Goal: Task Accomplishment & Management: Use online tool/utility

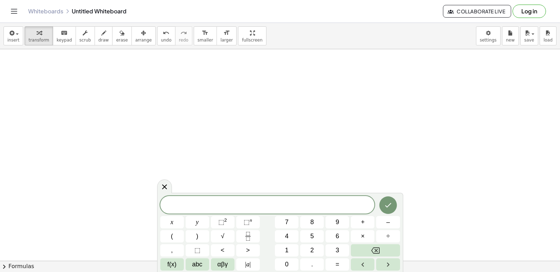
scroll to position [3660, 0]
click at [298, 232] on button "4" at bounding box center [287, 236] width 24 height 12
click at [305, 235] on button "5" at bounding box center [312, 236] width 24 height 12
click at [285, 229] on div "4 5 ​ x y ⬚ 2 ⬚ n 7 8 9 + – ( ) √ 4 5 6 × ÷ , ⬚ < > 1 2 3 f(x) abc αβγ | a | 0 …" at bounding box center [280, 233] width 240 height 74
click at [291, 226] on button "7" at bounding box center [287, 222] width 24 height 12
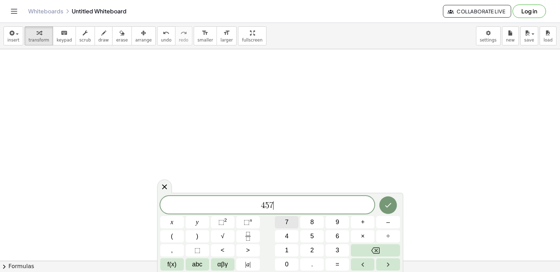
click at [339, 271] on html "Graspable Math Activities Get Started Activity Bank Assigned Work Classes White…" at bounding box center [280, 136] width 560 height 272
click at [368, 246] on button "Backspace" at bounding box center [375, 250] width 49 height 12
click at [368, 248] on button "Backspace" at bounding box center [375, 250] width 49 height 12
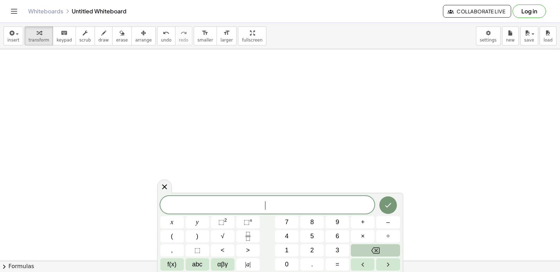
click at [368, 248] on button "Backspace" at bounding box center [375, 250] width 49 height 12
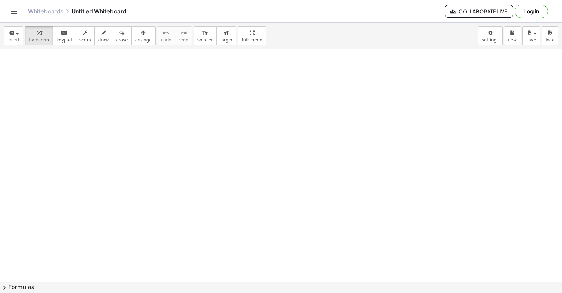
drag, startPoint x: 320, startPoint y: 74, endPoint x: 267, endPoint y: 133, distance: 79.1
drag, startPoint x: 510, startPoint y: 134, endPoint x: 407, endPoint y: 109, distance: 105.8
click at [316, 109] on div at bounding box center [281, 199] width 562 height 511
drag, startPoint x: 402, startPoint y: 103, endPoint x: 415, endPoint y: 96, distance: 14.8
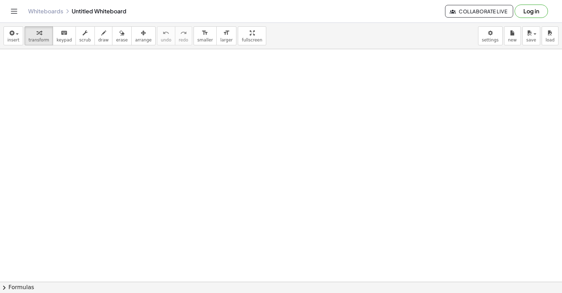
drag, startPoint x: 417, startPoint y: 93, endPoint x: 420, endPoint y: 83, distance: 10.1
click at [316, 237] on div at bounding box center [281, 281] width 562 height 465
click at [316, 0] on html "Graspable Math Activities Get Started Activity Bank Assigned Work Classes White…" at bounding box center [281, 146] width 562 height 293
drag, startPoint x: 549, startPoint y: 135, endPoint x: 555, endPoint y: 130, distance: 7.7
click at [316, 130] on div at bounding box center [281, 281] width 562 height 465
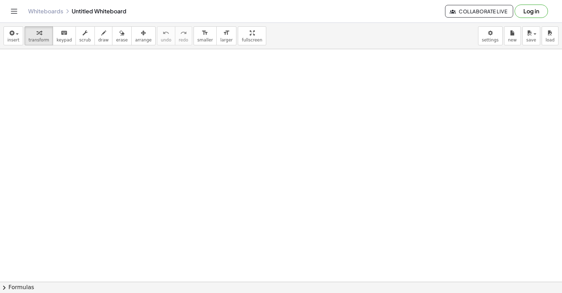
drag, startPoint x: 414, startPoint y: 199, endPoint x: 425, endPoint y: 156, distance: 44.3
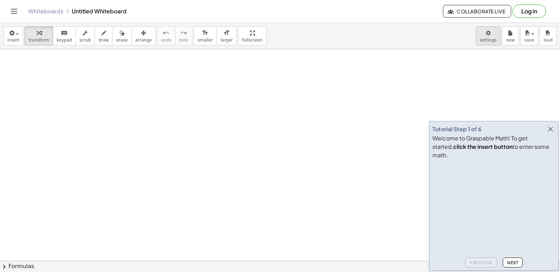
click at [492, 38] on body "Graspable Math Activities Get Started Activity Bank Assigned Work Classes White…" at bounding box center [280, 136] width 560 height 272
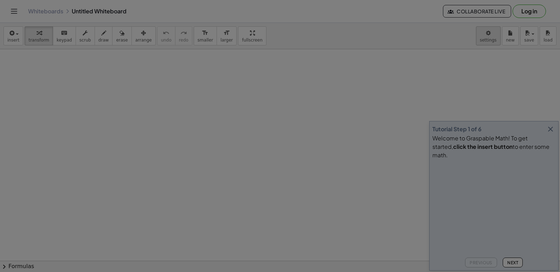
click at [550, 138] on div at bounding box center [280, 136] width 560 height 272
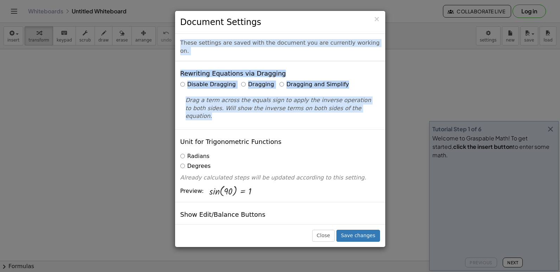
drag, startPoint x: 415, startPoint y: 103, endPoint x: 328, endPoint y: 2, distance: 133.6
click at [328, 2] on div "× Document Settings These settings are saved with the document you are currentl…" at bounding box center [280, 136] width 560 height 272
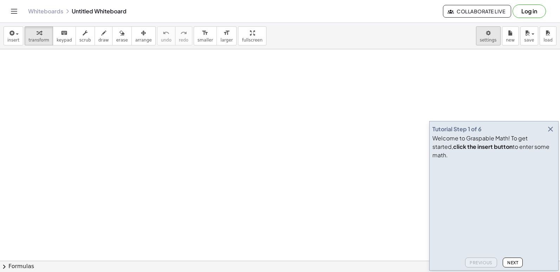
click at [490, 37] on body "Graspable Math Activities Get Started Activity Bank Assigned Work Classes White…" at bounding box center [280, 136] width 560 height 272
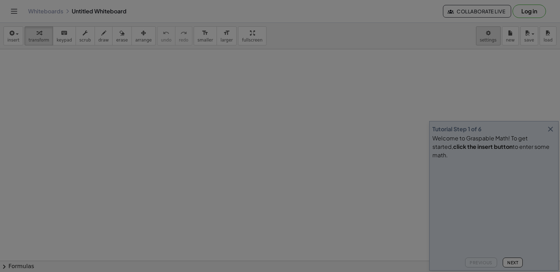
click at [550, 135] on div at bounding box center [280, 136] width 560 height 272
click at [0, 0] on div "× Document Settings These settings are saved with the document you are currentl…" at bounding box center [0, 0] width 0 height 0
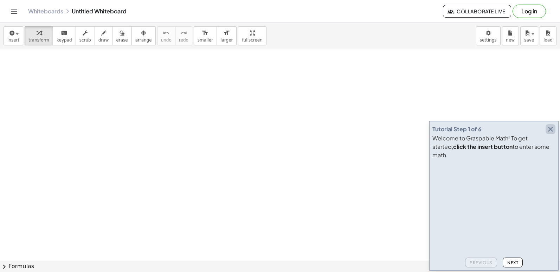
click at [548, 133] on icon "button" at bounding box center [550, 129] width 8 height 8
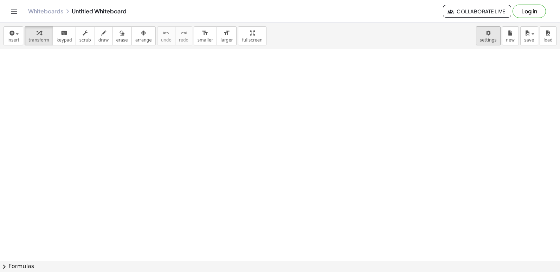
click at [489, 33] on body "Graspable Math Activities Get Started Activity Bank Assigned Work Classes White…" at bounding box center [280, 136] width 560 height 272
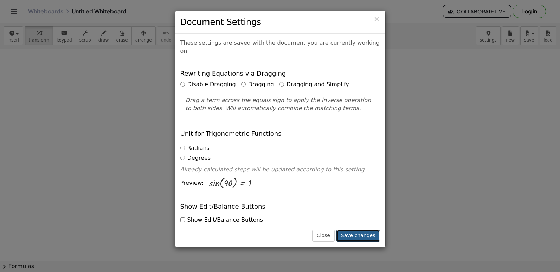
drag, startPoint x: 363, startPoint y: 234, endPoint x: 364, endPoint y: 225, distance: 8.8
click at [363, 230] on button "Save changes" at bounding box center [358, 235] width 44 height 12
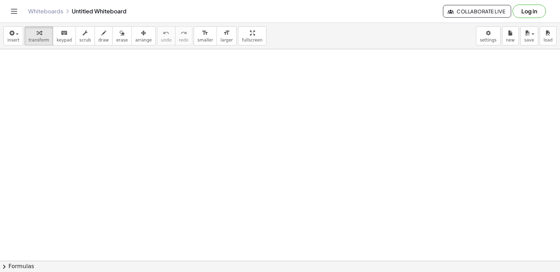
drag, startPoint x: 214, startPoint y: 134, endPoint x: 220, endPoint y: 144, distance: 11.2
drag, startPoint x: 219, startPoint y: 144, endPoint x: 224, endPoint y: 144, distance: 5.3
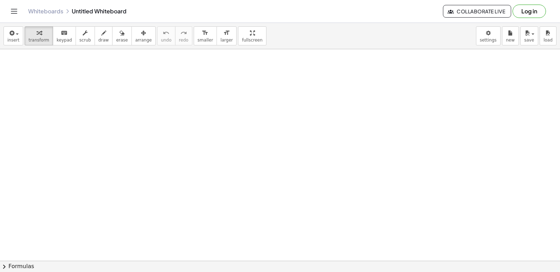
drag, startPoint x: 228, startPoint y: 144, endPoint x: 278, endPoint y: 179, distance: 61.0
drag, startPoint x: 282, startPoint y: 203, endPoint x: 278, endPoint y: 209, distance: 7.3
drag, startPoint x: 287, startPoint y: 241, endPoint x: 284, endPoint y: 239, distance: 4.0
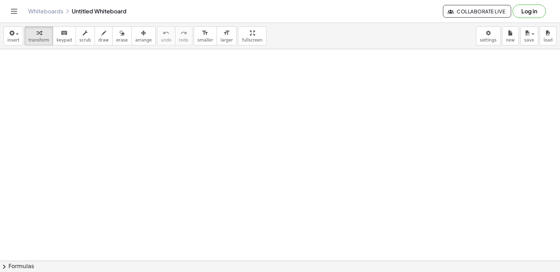
drag, startPoint x: 284, startPoint y: 239, endPoint x: 286, endPoint y: 229, distance: 10.1
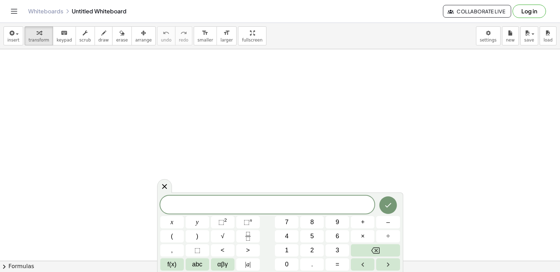
drag, startPoint x: 306, startPoint y: 102, endPoint x: 206, endPoint y: -33, distance: 168.2
click at [284, 221] on button "7" at bounding box center [287, 222] width 24 height 12
click at [167, 218] on button "x" at bounding box center [172, 222] width 24 height 12
click at [390, 223] on button "–" at bounding box center [388, 222] width 24 height 12
click at [340, 223] on button "9" at bounding box center [337, 222] width 24 height 12
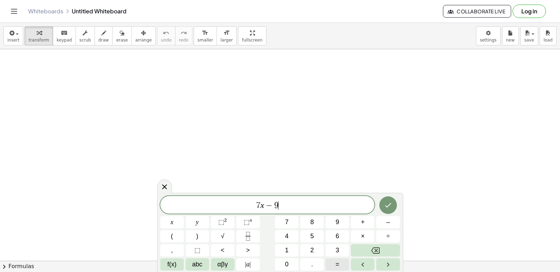
click at [332, 261] on button "=" at bounding box center [337, 264] width 24 height 12
click at [294, 252] on button "1" at bounding box center [287, 250] width 24 height 12
click at [306, 250] on button "2" at bounding box center [312, 250] width 24 height 12
click at [385, 205] on icon "Done" at bounding box center [388, 205] width 8 height 8
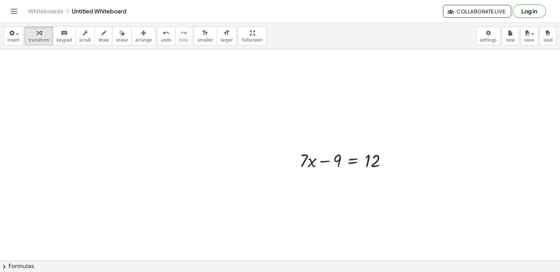
scroll to position [71, 0]
drag, startPoint x: 299, startPoint y: 168, endPoint x: 294, endPoint y: 166, distance: 5.4
click at [294, 166] on div "· 7 + · x + · 7 · x − 9 = 12" at bounding box center [343, 168] width 109 height 27
drag, startPoint x: 347, startPoint y: 191, endPoint x: 328, endPoint y: 148, distance: 46.7
click at [327, 159] on div at bounding box center [346, 169] width 100 height 24
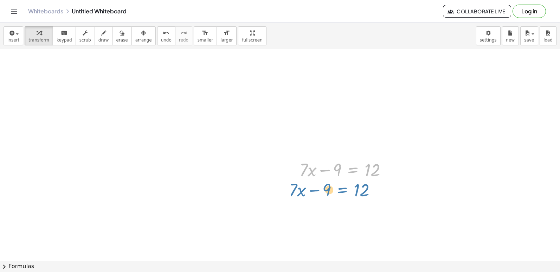
drag, startPoint x: 346, startPoint y: 165, endPoint x: 333, endPoint y: 178, distance: 18.4
click at [335, 183] on div "+ · 7 · x − 9 = 12 + · 7 · x − 9 = 12" at bounding box center [280, 190] width 560 height 422
click at [362, 168] on div at bounding box center [346, 169] width 100 height 24
drag, startPoint x: 352, startPoint y: 169, endPoint x: 70, endPoint y: 85, distance: 294.0
click at [70, 83] on div "+ · 7 · x − 9 = 12 + · 7 · x − 9 = 12" at bounding box center [280, 190] width 560 height 422
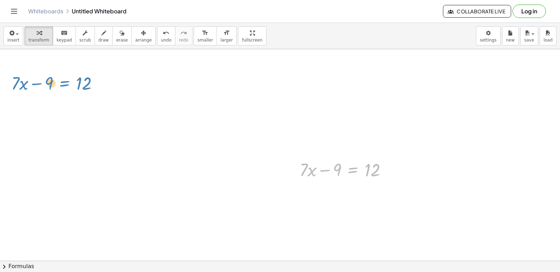
drag, startPoint x: 41, startPoint y: 57, endPoint x: 68, endPoint y: 81, distance: 36.3
click at [68, 81] on div at bounding box center [280, 190] width 560 height 422
drag, startPoint x: 339, startPoint y: 176, endPoint x: 400, endPoint y: 180, distance: 60.6
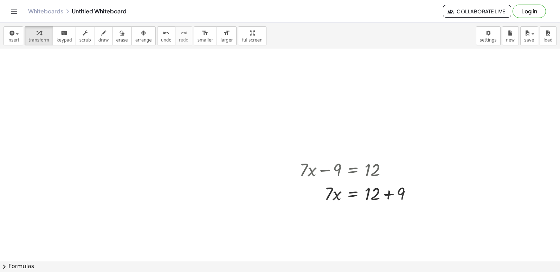
drag, startPoint x: 398, startPoint y: 177, endPoint x: 456, endPoint y: 122, distance: 79.8
click at [458, 117] on div at bounding box center [280, 190] width 560 height 422
click at [389, 190] on div at bounding box center [358, 193] width 125 height 24
drag, startPoint x: 328, startPoint y: 219, endPoint x: 371, endPoint y: 226, distance: 43.4
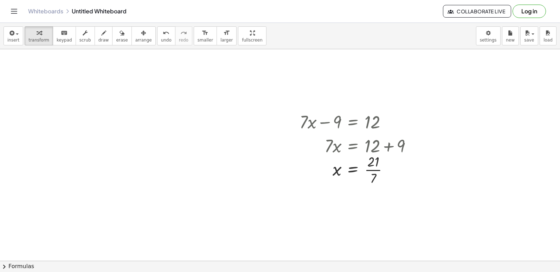
scroll to position [106, 0]
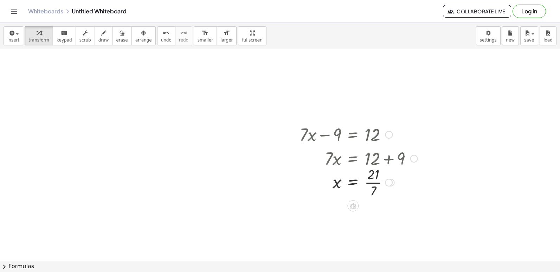
click at [375, 183] on div at bounding box center [358, 181] width 125 height 35
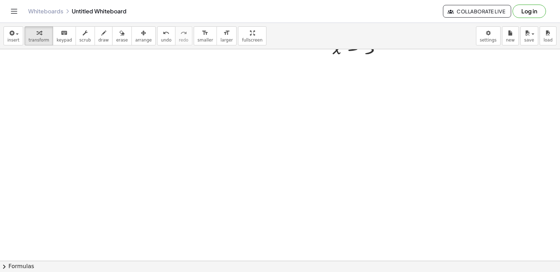
scroll to position [281, 0]
click at [261, 126] on div at bounding box center [280, 84] width 560 height 633
click at [260, 125] on div at bounding box center [280, 84] width 560 height 633
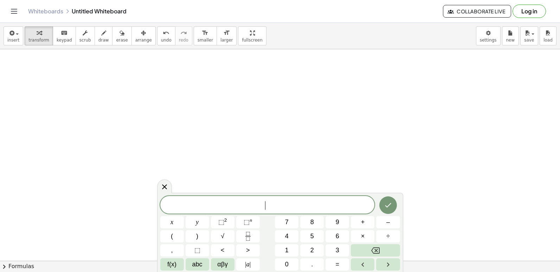
click at [260, 125] on div at bounding box center [280, 84] width 560 height 633
click at [305, 232] on button "5" at bounding box center [312, 236] width 24 height 12
click at [187, 220] on button "y" at bounding box center [198, 222] width 24 height 12
click at [359, 220] on button "+" at bounding box center [363, 222] width 24 height 12
click at [286, 252] on span "1" at bounding box center [287, 249] width 4 height 9
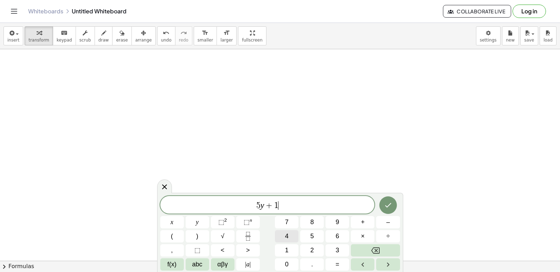
click at [284, 234] on button "4" at bounding box center [287, 236] width 24 height 12
click at [334, 262] on button "=" at bounding box center [337, 264] width 24 height 12
click at [315, 247] on button "2" at bounding box center [312, 250] width 24 height 12
click at [357, 232] on button "×" at bounding box center [363, 236] width 24 height 12
click at [378, 251] on icon "Backspace" at bounding box center [375, 250] width 8 height 8
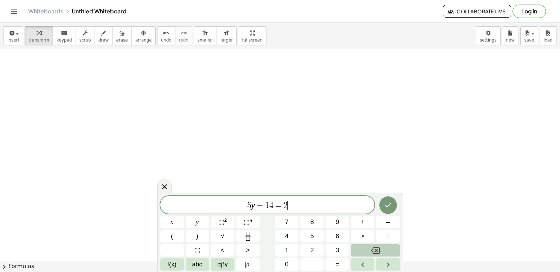
click at [378, 251] on icon "Backspace" at bounding box center [375, 250] width 8 height 8
click at [387, 222] on span "–" at bounding box center [388, 221] width 4 height 9
click at [317, 249] on button "2" at bounding box center [312, 250] width 24 height 12
click at [283, 246] on button "1" at bounding box center [287, 250] width 24 height 12
click at [389, 199] on button "Done" at bounding box center [388, 205] width 18 height 18
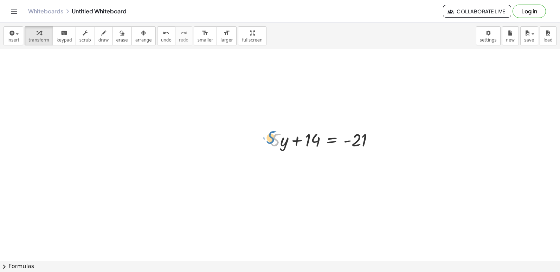
drag, startPoint x: 279, startPoint y: 135, endPoint x: 274, endPoint y: 134, distance: 4.9
click at [274, 134] on div at bounding box center [325, 139] width 116 height 24
click at [281, 142] on div at bounding box center [325, 139] width 116 height 24
drag, startPoint x: 277, startPoint y: 140, endPoint x: 365, endPoint y: 132, distance: 88.5
click at [365, 132] on div at bounding box center [325, 139] width 116 height 24
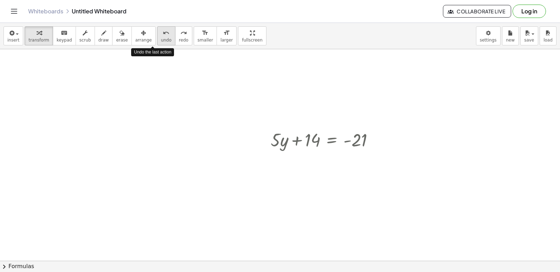
click at [157, 40] on button "undo undo" at bounding box center [166, 35] width 18 height 19
drag, startPoint x: 312, startPoint y: 144, endPoint x: 399, endPoint y: 150, distance: 88.0
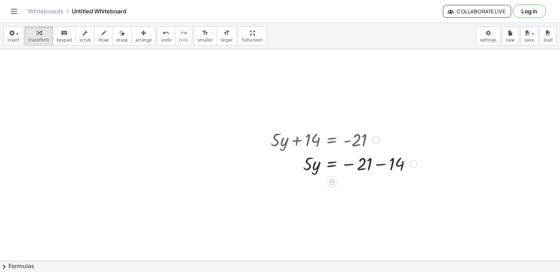
click at [381, 164] on div at bounding box center [343, 163] width 153 height 24
drag, startPoint x: 307, startPoint y: 189, endPoint x: 385, endPoint y: 198, distance: 79.2
click at [385, 198] on div at bounding box center [343, 187] width 153 height 24
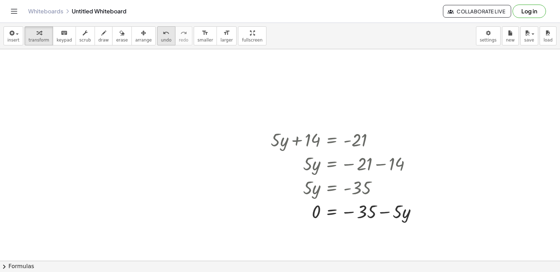
drag, startPoint x: 156, startPoint y: 48, endPoint x: 155, endPoint y: 40, distance: 7.4
click at [161, 40] on span "undo" at bounding box center [166, 40] width 11 height 5
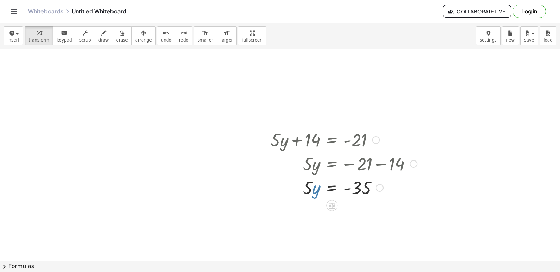
click at [317, 184] on div at bounding box center [343, 187] width 153 height 24
drag, startPoint x: 307, startPoint y: 181, endPoint x: 355, endPoint y: 203, distance: 52.2
click at [358, 204] on div "+ · 7 · x − 9 = 12 · 7 · x = + 12 + 9 · 7 · x = 21 x = · 21 · 7 x = 3 + · 5 · y…" at bounding box center [280, 84] width 560 height 633
click at [358, 215] on div at bounding box center [343, 216] width 153 height 35
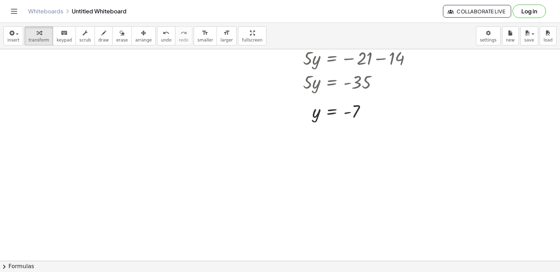
scroll to position [422, 0]
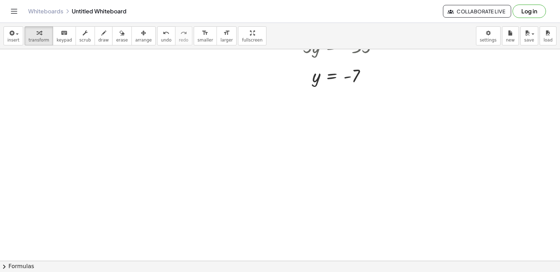
click at [259, 150] on div at bounding box center [280, 49] width 560 height 845
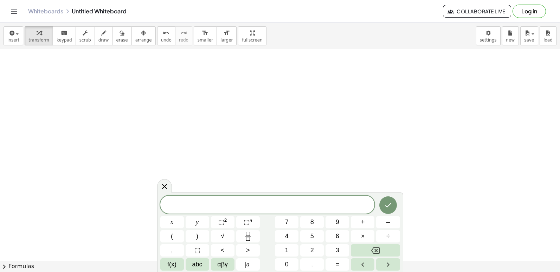
click at [286, 194] on div "x y ⬚ 2 ⬚ n 7 8 9 + – ( ) √ 4 5 6 × ÷ , ⬚ < > 1 2 3 f(x) abc αβγ | a | 0 . =" at bounding box center [280, 231] width 246 height 79
click at [321, 233] on button "5" at bounding box center [312, 236] width 24 height 12
click at [360, 234] on button "×" at bounding box center [363, 236] width 24 height 12
click at [334, 220] on button "9" at bounding box center [337, 222] width 24 height 12
click at [379, 249] on button "Backspace" at bounding box center [375, 250] width 49 height 12
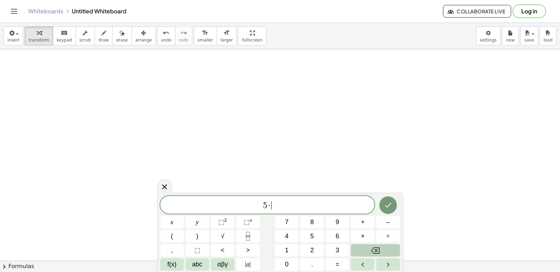
click at [379, 249] on button "Backspace" at bounding box center [375, 250] width 49 height 12
click at [176, 221] on button "x" at bounding box center [172, 222] width 24 height 12
click at [286, 238] on span "4" at bounding box center [287, 235] width 4 height 9
click at [367, 247] on button "Backspace" at bounding box center [375, 250] width 49 height 12
click at [338, 217] on button "9" at bounding box center [337, 222] width 24 height 12
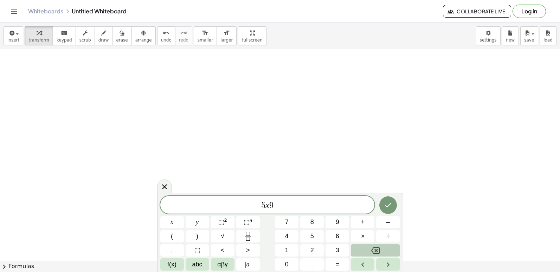
click at [371, 249] on button "Backspace" at bounding box center [375, 250] width 49 height 12
click at [382, 220] on button "–" at bounding box center [388, 222] width 24 height 12
click at [344, 219] on button "9" at bounding box center [337, 222] width 24 height 12
click at [336, 257] on div "5 x − 9 x y ⬚ 2 ⬚ n 7 8 9 + – ( ) √ 4 5 6 × ÷ , ⬚ < > 1 2 3 f(x) abc αβγ | a | …" at bounding box center [280, 233] width 240 height 74
click at [342, 266] on button "=" at bounding box center [337, 264] width 24 height 12
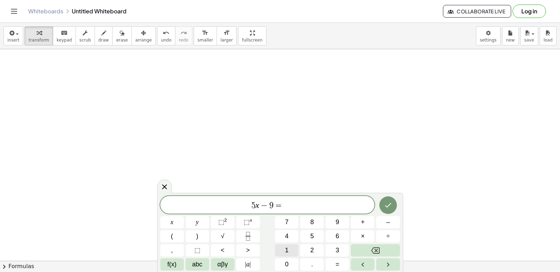
click at [290, 248] on button "1" at bounding box center [287, 250] width 24 height 12
click at [386, 207] on icon "Done" at bounding box center [388, 205] width 8 height 8
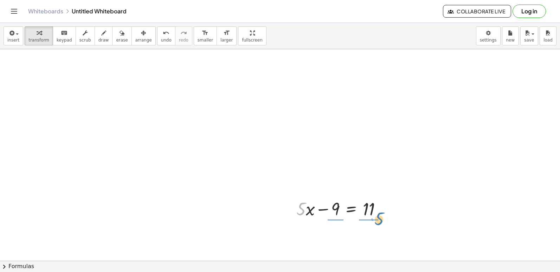
drag, startPoint x: 299, startPoint y: 194, endPoint x: 364, endPoint y: 203, distance: 65.6
click at [376, 200] on div at bounding box center [342, 208] width 98 height 24
drag, startPoint x: 154, startPoint y: 39, endPoint x: 176, endPoint y: 65, distance: 34.3
click at [158, 46] on div "insert select one: Math Expression Function Text Youtube Video Graphing Geometr…" at bounding box center [280, 36] width 560 height 26
drag, startPoint x: 296, startPoint y: 205, endPoint x: 311, endPoint y: 192, distance: 20.2
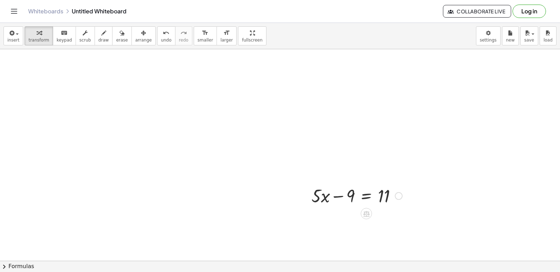
drag, startPoint x: 311, startPoint y: 192, endPoint x: 288, endPoint y: 195, distance: 23.1
drag, startPoint x: 316, startPoint y: 196, endPoint x: 404, endPoint y: 195, distance: 88.6
click at [405, 195] on div at bounding box center [357, 195] width 98 height 24
click at [161, 38] on span "undo" at bounding box center [166, 40] width 11 height 5
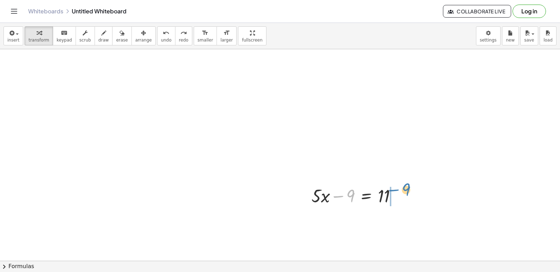
drag, startPoint x: 357, startPoint y: 201, endPoint x: 409, endPoint y: 187, distance: 53.7
click at [401, 224] on div at bounding box center [369, 219] width 123 height 24
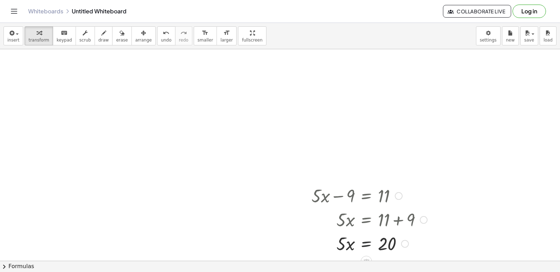
click at [369, 246] on div at bounding box center [369, 243] width 123 height 24
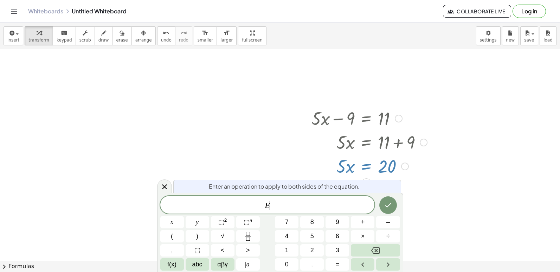
scroll to position [609, 0]
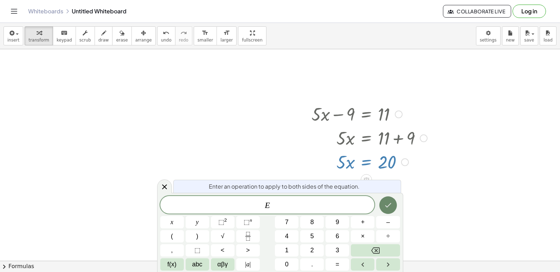
click at [385, 209] on button "Done" at bounding box center [388, 205] width 18 height 18
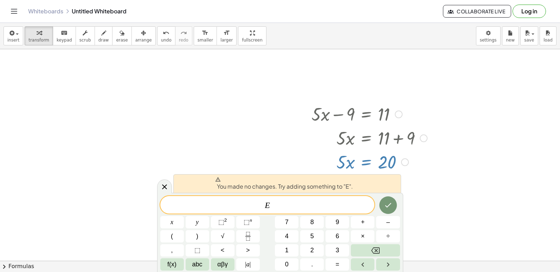
drag, startPoint x: 166, startPoint y: 187, endPoint x: 175, endPoint y: 186, distance: 8.8
click at [170, 186] on div at bounding box center [164, 186] width 15 height 14
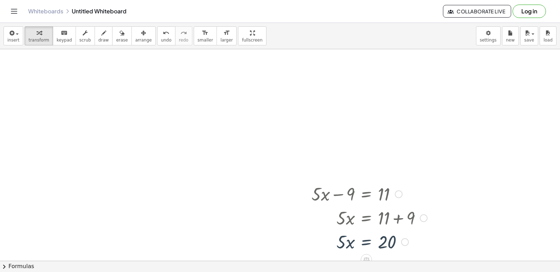
scroll to position [528, 0]
drag, startPoint x: 342, startPoint y: 246, endPoint x: 408, endPoint y: 250, distance: 65.5
click at [408, 250] on div at bounding box center [369, 243] width 123 height 24
click at [385, 242] on div at bounding box center [369, 242] width 123 height 35
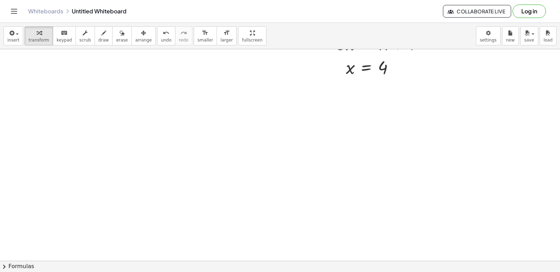
drag, startPoint x: 226, startPoint y: 197, endPoint x: 234, endPoint y: 197, distance: 8.4
drag, startPoint x: 273, startPoint y: 193, endPoint x: 281, endPoint y: 196, distance: 8.4
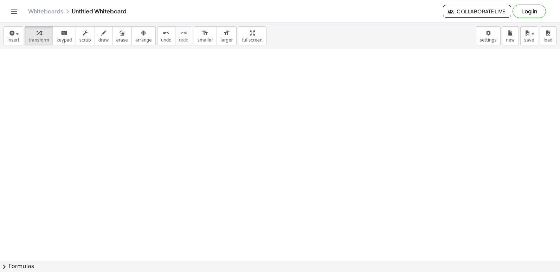
click at [0, 0] on div "You made no changes. Try adding something to "E". x y ⬚ 2 ⬚ n 7 8 9 + – ( ) √ 4…" at bounding box center [0, 0] width 0 height 0
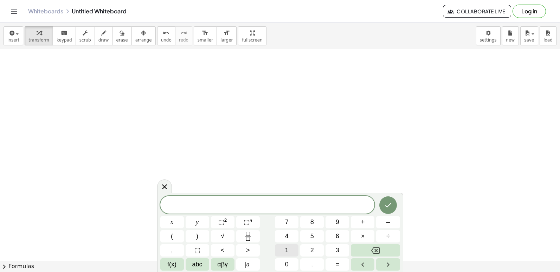
click at [287, 243] on div "​ x y ⬚ 2 ⬚ n 7 8 9 + – ( ) √ 4 5 6 × ÷ , ⬚ < > 1 2 3 f(x) abc αβγ | a | 0 . =" at bounding box center [280, 233] width 240 height 74
click at [287, 242] on div "x y ⬚ 2 ⬚ n 7 8 9 + – ( ) √ 4 5 6 × ÷ , ⬚ < > 1 2 3 f(x) abc αβγ | a | 0 . =" at bounding box center [280, 232] width 240 height 75
click at [288, 246] on span "1" at bounding box center [287, 249] width 4 height 9
click at [284, 234] on button "4" at bounding box center [287, 236] width 24 height 12
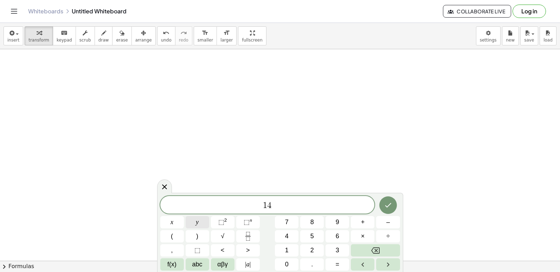
click at [206, 222] on button "y" at bounding box center [198, 222] width 24 height 12
click at [306, 251] on button "2" at bounding box center [312, 250] width 24 height 12
click at [276, 260] on button "0" at bounding box center [287, 264] width 24 height 12
click at [359, 246] on button "Backspace" at bounding box center [375, 250] width 49 height 12
click at [360, 251] on button "Backspace" at bounding box center [375, 250] width 49 height 12
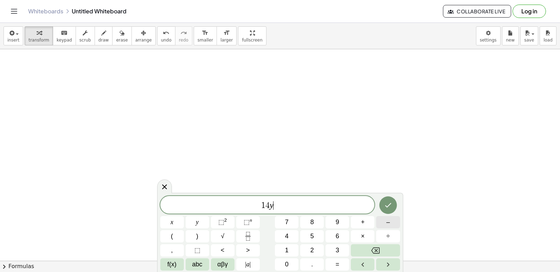
click at [324, 240] on div "1 4 y ​ x y ⬚ 2 ⬚ n 7 8 9 + – ( ) √ 4 5 6 × ÷ , ⬚ < > 1 2 3 f(x) abc αβγ | a | …" at bounding box center [280, 233] width 240 height 74
click at [382, 224] on button "–" at bounding box center [388, 222] width 24 height 12
click at [320, 254] on button "2" at bounding box center [312, 250] width 24 height 12
click at [288, 264] on span "0" at bounding box center [287, 263] width 4 height 9
click at [327, 268] on button "=" at bounding box center [337, 264] width 24 height 12
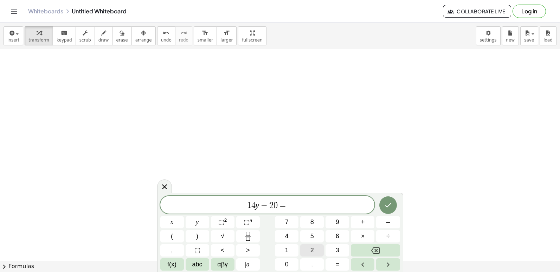
click at [317, 251] on button "2" at bounding box center [312, 250] width 24 height 12
click at [394, 204] on button "Done" at bounding box center [388, 205] width 18 height 18
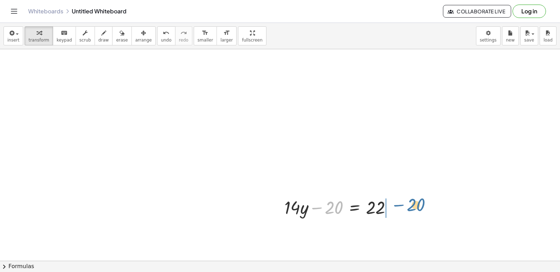
drag, startPoint x: 371, startPoint y: 223, endPoint x: 374, endPoint y: 213, distance: 11.2
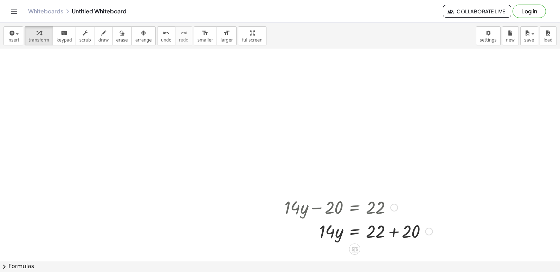
drag, startPoint x: 393, startPoint y: 229, endPoint x: 374, endPoint y: 232, distance: 19.2
click at [393, 231] on div at bounding box center [358, 231] width 155 height 24
drag, startPoint x: 319, startPoint y: 227, endPoint x: 370, endPoint y: 238, distance: 52.3
click at [375, 231] on div at bounding box center [341, 230] width 121 height 35
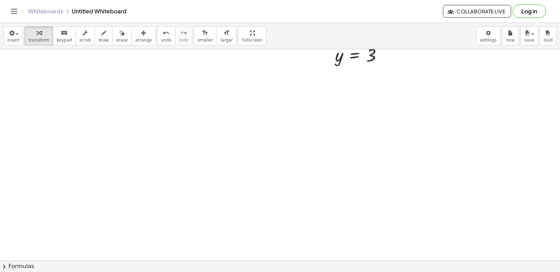
scroll to position [949, 0]
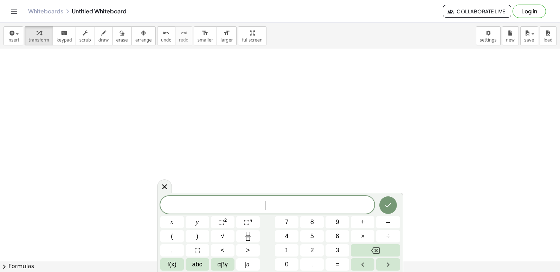
click at [362, 219] on span "+" at bounding box center [363, 221] width 4 height 9
click at [363, 246] on button "Backspace" at bounding box center [375, 250] width 49 height 12
click at [308, 225] on button "8" at bounding box center [312, 222] width 24 height 12
click at [169, 226] on button "x" at bounding box center [172, 222] width 24 height 12
click at [385, 235] on button "÷" at bounding box center [388, 236] width 24 height 12
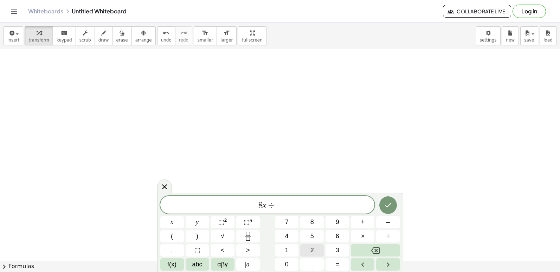
click at [314, 254] on button "2" at bounding box center [312, 250] width 24 height 12
drag, startPoint x: 285, startPoint y: 243, endPoint x: 308, endPoint y: 266, distance: 32.8
click at [290, 248] on div "8 x ÷ 2 x y ⬚ 2 ⬚ n 7 8 9 + – ( ) √ 4 5 6 × ÷ , ⬚ < > 1 2 3 f(x) abc αβγ | a | …" at bounding box center [280, 233] width 240 height 74
drag, startPoint x: 277, startPoint y: 243, endPoint x: 282, endPoint y: 247, distance: 6.3
click at [277, 245] on div "8 x ÷ 2 x y ⬚ 2 ⬚ n 7 8 9 + – ( ) √ 4 5 6 × ÷ , ⬚ < > 1 2 3 f(x) abc αβγ | a | …" at bounding box center [280, 233] width 240 height 74
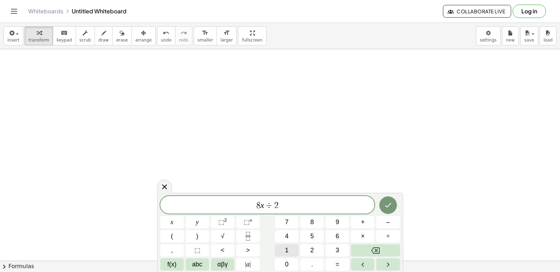
click at [290, 250] on button "1" at bounding box center [287, 250] width 24 height 12
click at [334, 265] on button "=" at bounding box center [337, 264] width 24 height 12
click at [312, 252] on span "2" at bounding box center [312, 249] width 4 height 9
click at [317, 232] on button "5" at bounding box center [312, 236] width 24 height 12
click at [397, 204] on div at bounding box center [388, 205] width 24 height 18
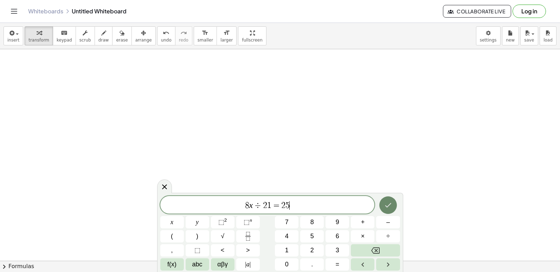
click at [389, 202] on icon "Done" at bounding box center [388, 205] width 8 height 8
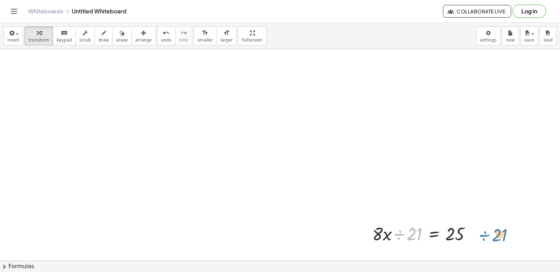
drag, startPoint x: 417, startPoint y: 231, endPoint x: 489, endPoint y: 220, distance: 72.8
click at [157, 37] on button "undo undo" at bounding box center [166, 35] width 18 height 19
drag, startPoint x: 203, startPoint y: 137, endPoint x: 206, endPoint y: 139, distance: 3.6
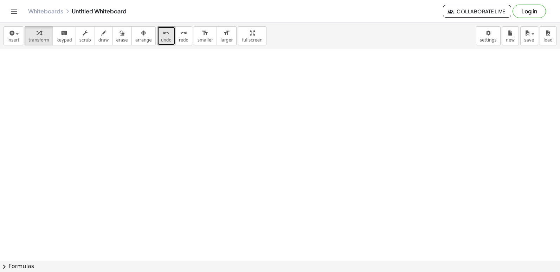
drag, startPoint x: 220, startPoint y: 160, endPoint x: 223, endPoint y: 180, distance: 20.4
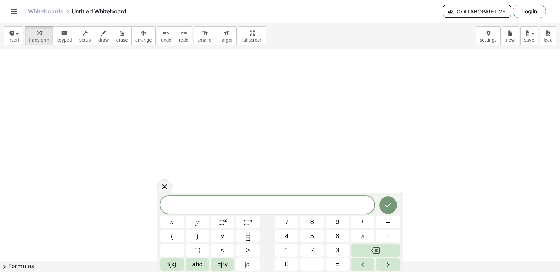
drag, startPoint x: 225, startPoint y: 179, endPoint x: 221, endPoint y: 181, distance: 4.1
click at [301, 216] on button "8" at bounding box center [312, 222] width 24 height 12
click at [178, 223] on button "x" at bounding box center [172, 222] width 24 height 12
click at [386, 236] on span "÷" at bounding box center [388, 235] width 4 height 9
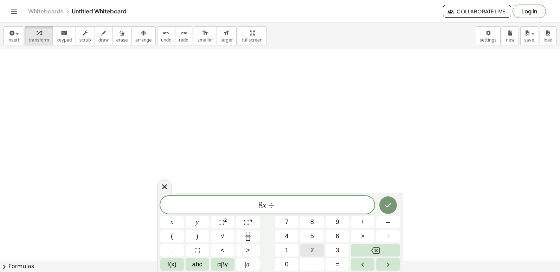
click at [312, 253] on span "2" at bounding box center [312, 249] width 4 height 9
click at [291, 252] on button "1" at bounding box center [287, 250] width 24 height 12
click at [339, 266] on span "=" at bounding box center [338, 263] width 4 height 9
click at [323, 230] on div "8 x ÷ 2 1 = ​ x y ⬚ 2 ⬚ n 7 8 9 + – ( ) √ 4 5 6 × ÷ , ⬚ < > 1 2 3 f(x) abc αβγ …" at bounding box center [280, 233] width 240 height 74
click at [316, 248] on button "2" at bounding box center [312, 250] width 24 height 12
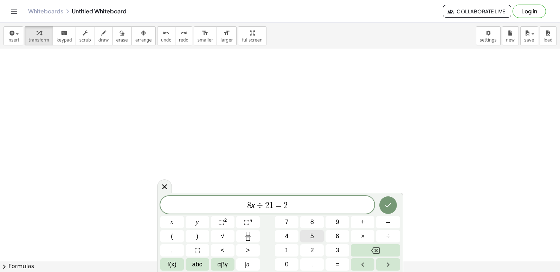
click at [312, 238] on span "5" at bounding box center [312, 235] width 4 height 9
click at [387, 199] on button "Done" at bounding box center [388, 205] width 18 height 18
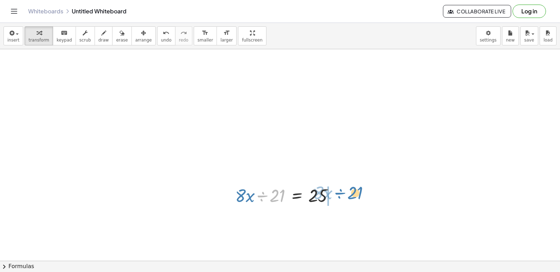
drag, startPoint x: 279, startPoint y: 192, endPoint x: 357, endPoint y: 190, distance: 78.4
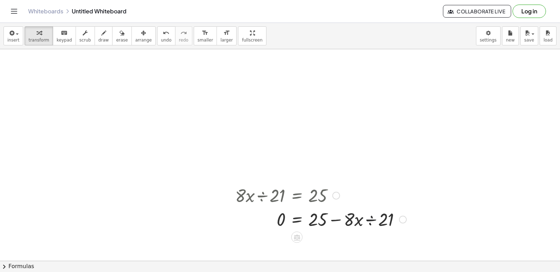
drag, startPoint x: 372, startPoint y: 217, endPoint x: 366, endPoint y: 222, distance: 7.5
click at [372, 218] on div at bounding box center [321, 219] width 178 height 24
click at [368, 221] on div at bounding box center [314, 218] width 165 height 35
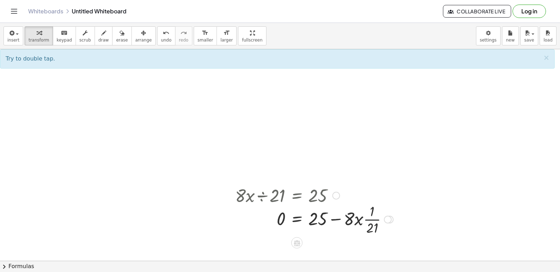
click at [368, 223] on div at bounding box center [314, 218] width 165 height 35
click at [372, 219] on div at bounding box center [314, 218] width 165 height 35
click at [335, 218] on div at bounding box center [314, 218] width 165 height 35
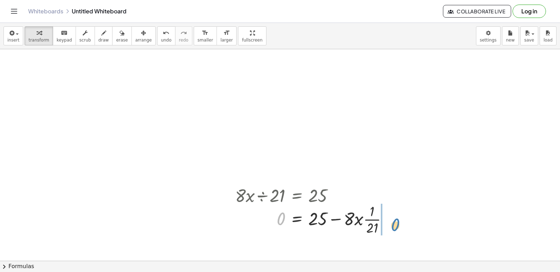
drag, startPoint x: 272, startPoint y: 217, endPoint x: 379, endPoint y: 217, distance: 107.2
click at [388, 220] on div at bounding box center [314, 218] width 165 height 35
click at [385, 220] on div at bounding box center [327, 218] width 190 height 35
click at [369, 220] on div at bounding box center [314, 218] width 165 height 35
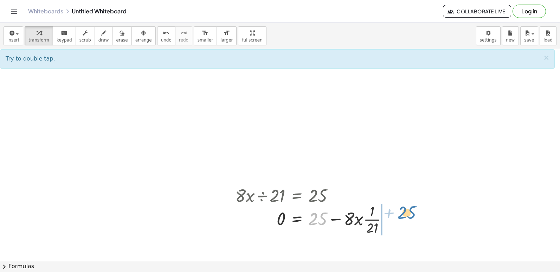
drag, startPoint x: 318, startPoint y: 219, endPoint x: 403, endPoint y: 215, distance: 85.1
click at [349, 220] on div at bounding box center [321, 218] width 178 height 35
click at [366, 216] on div at bounding box center [321, 218] width 178 height 35
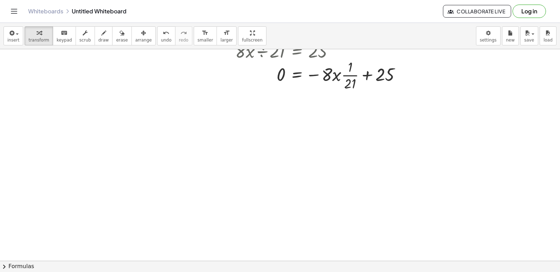
scroll to position [1126, 0]
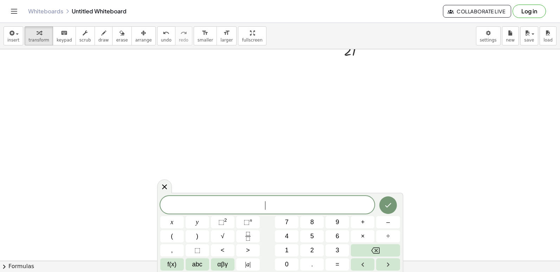
click at [355, 209] on span "​" at bounding box center [267, 205] width 214 height 10
click at [286, 225] on button "7" at bounding box center [287, 222] width 24 height 12
click at [165, 221] on button "x" at bounding box center [172, 222] width 24 height 12
click at [386, 238] on button "÷" at bounding box center [388, 236] width 24 height 12
click at [378, 252] on icon "Backspace" at bounding box center [375, 250] width 8 height 8
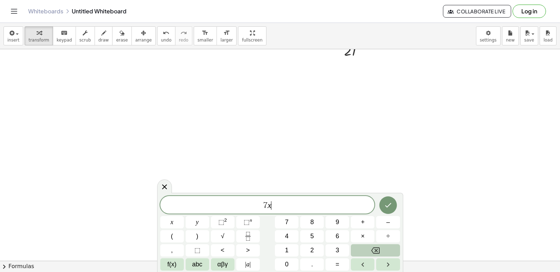
click at [378, 252] on icon "Backspace" at bounding box center [375, 250] width 8 height 8
click at [170, 223] on span "x" at bounding box center [171, 221] width 3 height 9
click at [363, 213] on div "7 x x y ⬚ 2 ⬚ n 7 8 9 + – ( ) √ 4 5 6 × ÷ , ⬚ < > 1 2 3 f(x) abc αβγ | a | 0 . =" at bounding box center [280, 233] width 240 height 74
click at [362, 217] on span "+" at bounding box center [363, 221] width 4 height 9
click at [201, 220] on button "y" at bounding box center [198, 222] width 24 height 12
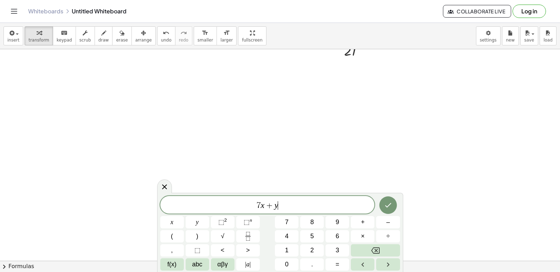
click at [331, 256] on div "7 x + y ​ x y ⬚ 2 ⬚ n 7 8 9 + – ( ) √ 4 5 6 × ÷ , ⬚ < > 1 2 3 f(x) abc αβγ | a …" at bounding box center [280, 233] width 240 height 74
click at [336, 262] on span "=" at bounding box center [338, 263] width 4 height 9
click at [329, 223] on button "9" at bounding box center [337, 222] width 24 height 12
click at [388, 202] on icon "Done" at bounding box center [388, 205] width 8 height 8
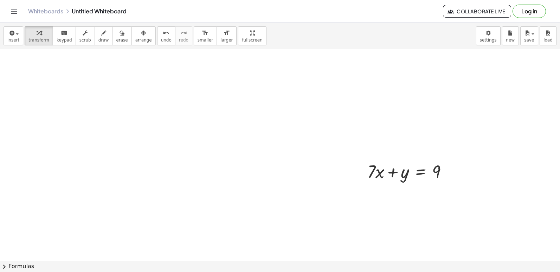
scroll to position [1196, 0]
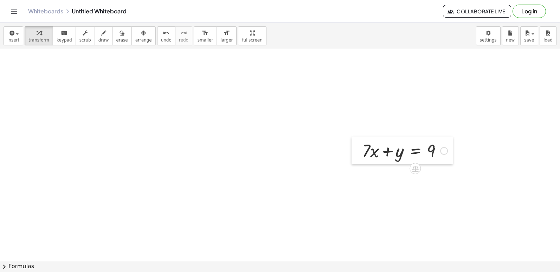
drag, startPoint x: 365, startPoint y: 160, endPoint x: 353, endPoint y: 157, distance: 11.9
click at [355, 157] on div at bounding box center [356, 149] width 11 height 27
drag, startPoint x: 362, startPoint y: 146, endPoint x: 451, endPoint y: 144, distance: 88.9
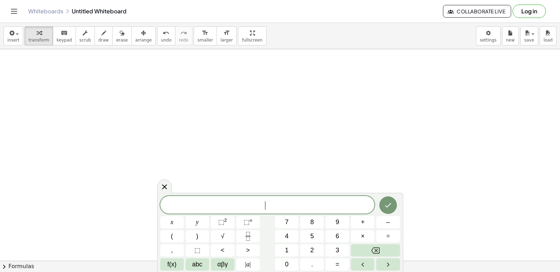
drag, startPoint x: 318, startPoint y: 100, endPoint x: 312, endPoint y: 86, distance: 15.4
click at [177, 225] on button "x" at bounding box center [172, 222] width 24 height 12
click at [387, 224] on span "–" at bounding box center [388, 221] width 4 height 9
click at [287, 235] on span "4" at bounding box center [287, 235] width 4 height 9
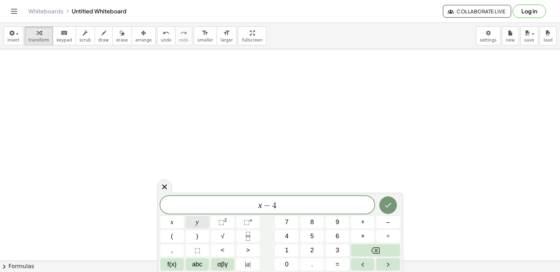
click at [199, 228] on div "x − 4 ​ x y ⬚ 2 ⬚ n 7 8 9 + – ( ) √ 4 5 6 × ÷ , ⬚ < > 1 2 3 f(x) abc αβγ | a | …" at bounding box center [280, 233] width 240 height 74
click at [201, 222] on button "y" at bounding box center [198, 222] width 24 height 12
click at [330, 262] on button "=" at bounding box center [337, 264] width 24 height 12
click at [315, 235] on button "5" at bounding box center [312, 236] width 24 height 12
click at [391, 204] on icon "Done" at bounding box center [388, 205] width 8 height 8
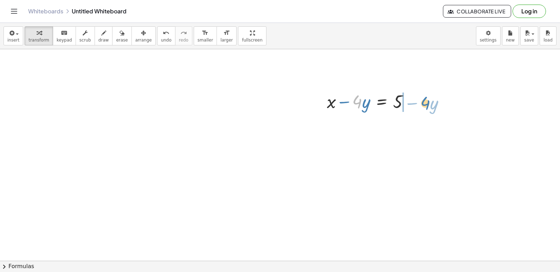
drag, startPoint x: 361, startPoint y: 104, endPoint x: 429, endPoint y: 105, distance: 68.2
drag, startPoint x: 277, startPoint y: 162, endPoint x: 287, endPoint y: 178, distance: 18.8
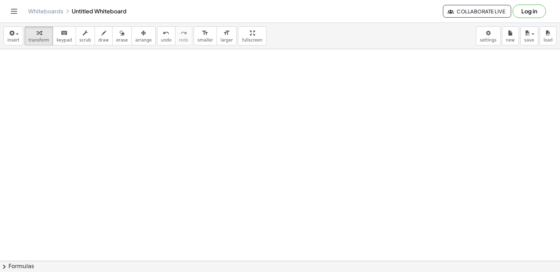
drag, startPoint x: 288, startPoint y: 176, endPoint x: 298, endPoint y: 174, distance: 9.6
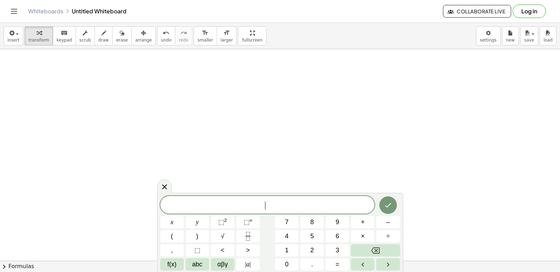
click at [321, 248] on div "​ x y ⬚ 2 ⬚ n 7 8 9 + – ( ) √ 4 5 6 × ÷ , ⬚ < > 1 2 3 f(x) abc αβγ | a | 0 . =" at bounding box center [280, 233] width 240 height 74
click at [321, 249] on button "2" at bounding box center [312, 250] width 24 height 12
click at [204, 220] on button "y" at bounding box center [198, 222] width 24 height 12
click at [361, 221] on span "+" at bounding box center [363, 221] width 4 height 9
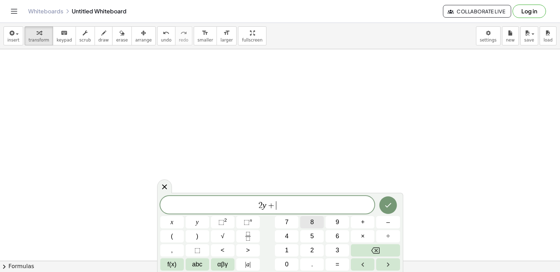
click at [306, 222] on button "8" at bounding box center [312, 222] width 24 height 12
click at [181, 217] on button "x" at bounding box center [172, 222] width 24 height 12
click at [343, 261] on button "=" at bounding box center [337, 264] width 24 height 12
click at [310, 248] on button "2" at bounding box center [312, 250] width 24 height 12
click at [279, 237] on button "4" at bounding box center [287, 236] width 24 height 12
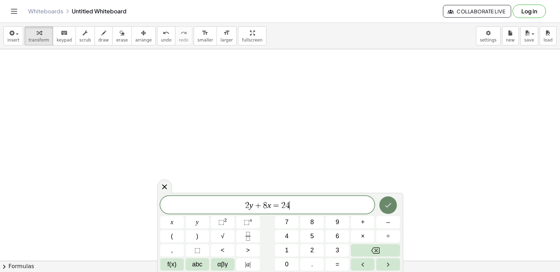
click at [389, 206] on icon "Done" at bounding box center [388, 205] width 8 height 8
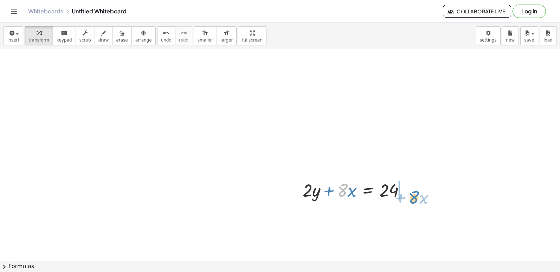
drag, startPoint x: 347, startPoint y: 192, endPoint x: 419, endPoint y: 195, distance: 71.7
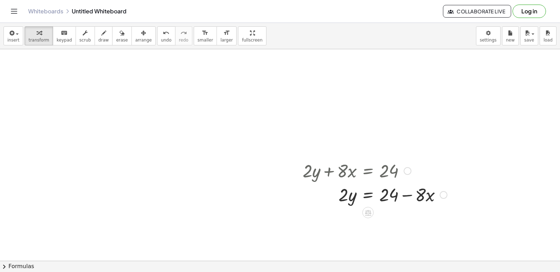
scroll to position [1725, 0]
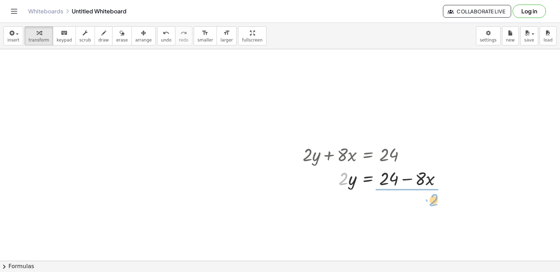
drag, startPoint x: 342, startPoint y: 175, endPoint x: 418, endPoint y: 193, distance: 78.7
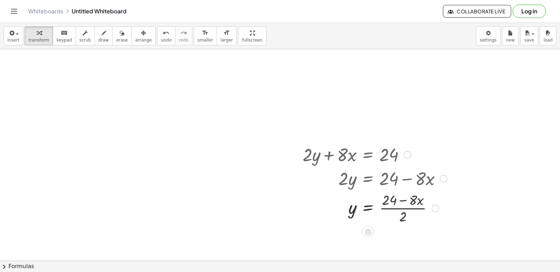
click at [415, 202] on div at bounding box center [374, 207] width 151 height 35
click at [412, 207] on div at bounding box center [374, 207] width 151 height 35
click at [368, 205] on div at bounding box center [374, 207] width 151 height 35
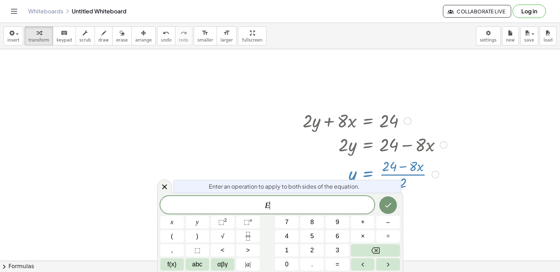
scroll to position [1776, 0]
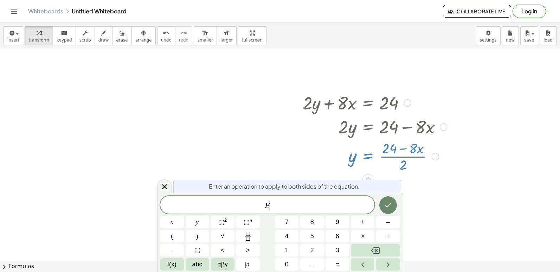
click at [385, 203] on icon "Done" at bounding box center [388, 205] width 8 height 8
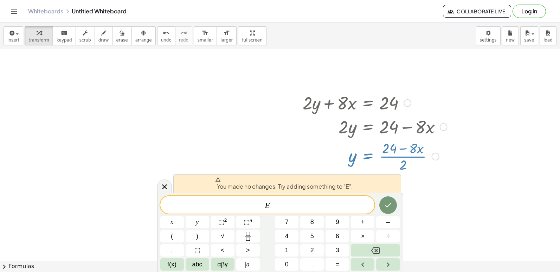
drag, startPoint x: 165, startPoint y: 188, endPoint x: 169, endPoint y: 189, distance: 4.6
click at [165, 188] on icon at bounding box center [164, 186] width 8 height 8
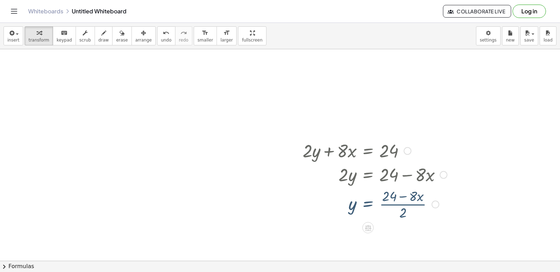
scroll to position [1725, 0]
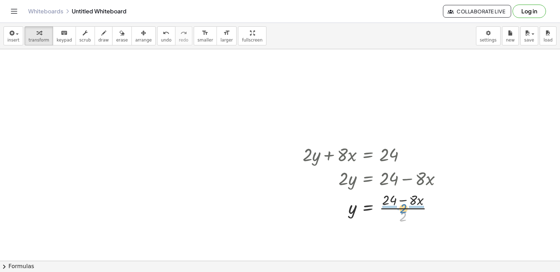
drag, startPoint x: 400, startPoint y: 218, endPoint x: 400, endPoint y: 210, distance: 8.1
click at [400, 210] on div at bounding box center [374, 207] width 151 height 35
click at [409, 207] on div at bounding box center [375, 207] width 153 height 35
drag, startPoint x: 405, startPoint y: 220, endPoint x: 407, endPoint y: 212, distance: 8.6
click at [407, 212] on div at bounding box center [374, 207] width 151 height 35
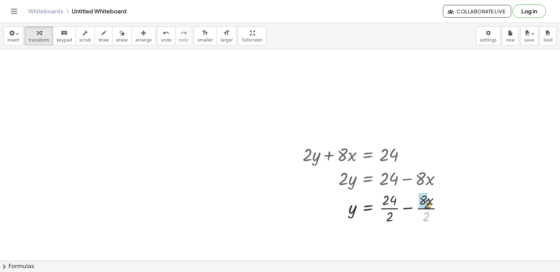
drag, startPoint x: 429, startPoint y: 215, endPoint x: 431, endPoint y: 198, distance: 17.0
click at [431, 198] on div at bounding box center [375, 207] width 153 height 35
drag, startPoint x: 428, startPoint y: 210, endPoint x: 417, endPoint y: 202, distance: 13.2
drag, startPoint x: 417, startPoint y: 202, endPoint x: 424, endPoint y: 237, distance: 35.5
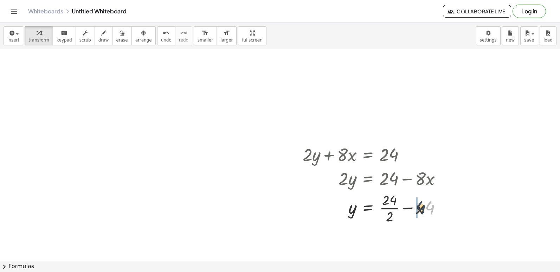
drag, startPoint x: 429, startPoint y: 210, endPoint x: 419, endPoint y: 210, distance: 10.2
click at [419, 210] on div at bounding box center [374, 207] width 151 height 35
click at [405, 207] on div at bounding box center [374, 207] width 151 height 35
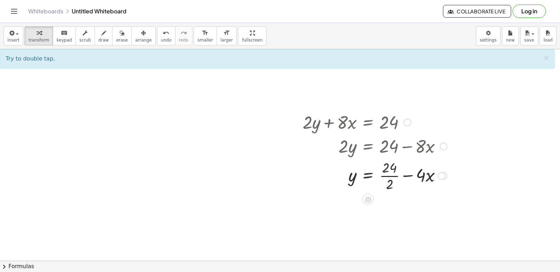
scroll to position [1795, 0]
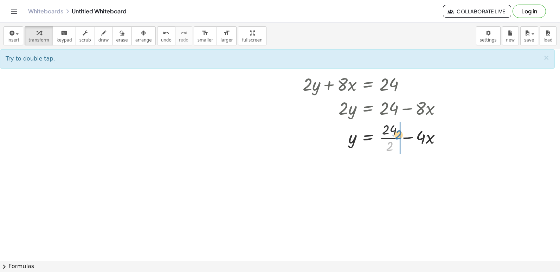
drag, startPoint x: 388, startPoint y: 146, endPoint x: 401, endPoint y: 136, distance: 16.3
click at [401, 136] on div at bounding box center [374, 136] width 151 height 35
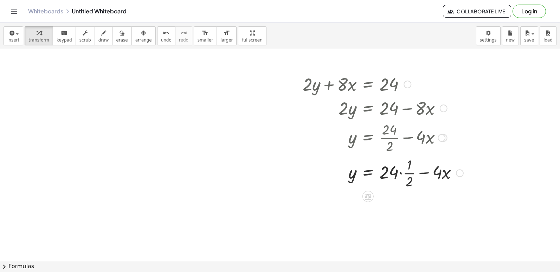
click at [408, 174] on div at bounding box center [383, 172] width 168 height 35
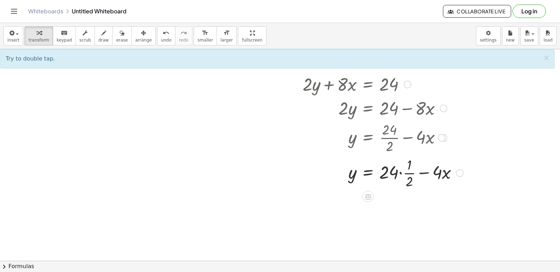
click at [430, 174] on div at bounding box center [383, 172] width 168 height 35
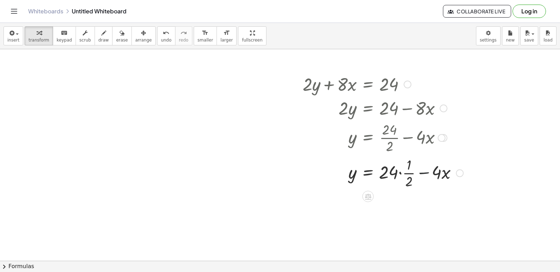
click at [401, 178] on div at bounding box center [383, 172] width 168 height 35
click at [364, 184] on div at bounding box center [383, 172] width 168 height 35
click at [358, 186] on div at bounding box center [383, 172] width 168 height 35
click at [357, 184] on div at bounding box center [383, 172] width 168 height 35
click at [388, 185] on div at bounding box center [383, 172] width 168 height 35
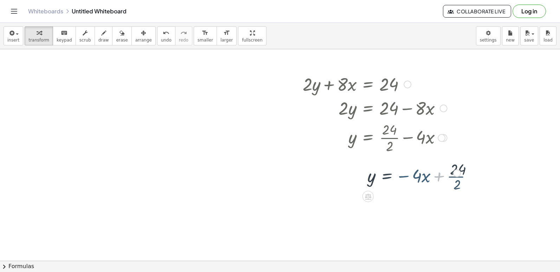
click at [363, 165] on div at bounding box center [383, 172] width 168 height 35
drag, startPoint x: 374, startPoint y: 116, endPoint x: 411, endPoint y: 180, distance: 73.3
click at [368, 84] on div "+ · 2 · y + · 8 · x = 24 · 2 · y = + 24 − · 8 · x y = · ( + 24 − · 8 · x ) · 2 …" at bounding box center [368, 84] width 0 height 0
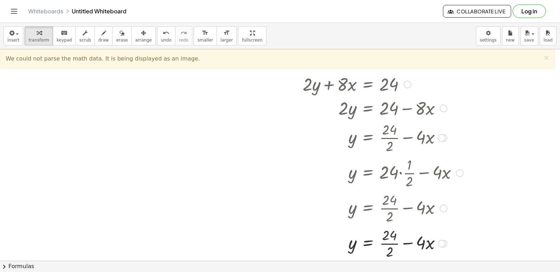
click at [397, 151] on div at bounding box center [383, 136] width 168 height 35
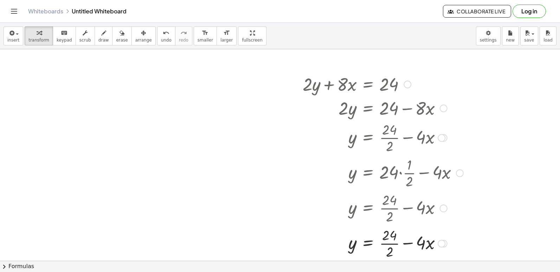
drag, startPoint x: 397, startPoint y: 146, endPoint x: 396, endPoint y: 137, distance: 8.8
click at [397, 144] on div at bounding box center [383, 136] width 168 height 35
drag, startPoint x: 396, startPoint y: 137, endPoint x: 395, endPoint y: 130, distance: 7.2
click at [395, 132] on div at bounding box center [383, 136] width 168 height 35
drag, startPoint x: 394, startPoint y: 126, endPoint x: 393, endPoint y: 120, distance: 6.8
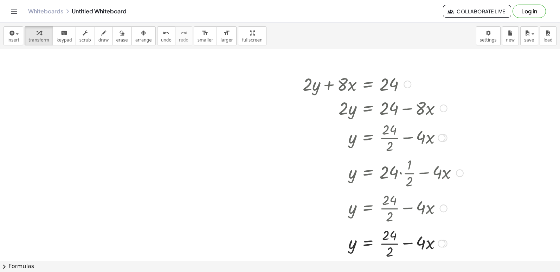
click at [393, 120] on div at bounding box center [383, 136] width 168 height 35
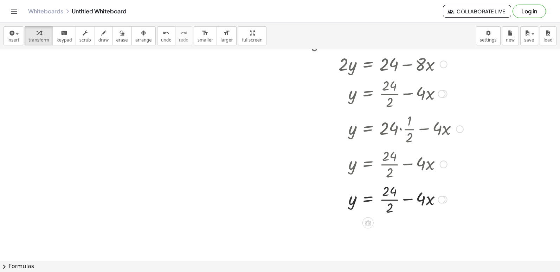
scroll to position [1900, 0]
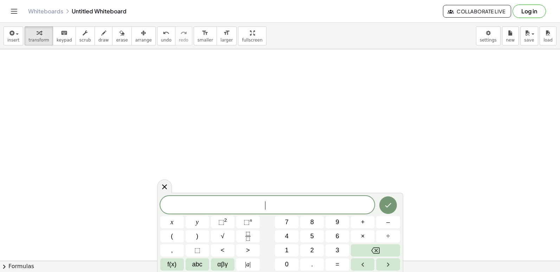
click at [292, 235] on button "4" at bounding box center [287, 236] width 24 height 12
click at [177, 225] on button "x" at bounding box center [172, 222] width 24 height 12
click at [387, 221] on span "–" at bounding box center [388, 221] width 4 height 9
click at [312, 256] on button "2" at bounding box center [312, 250] width 24 height 12
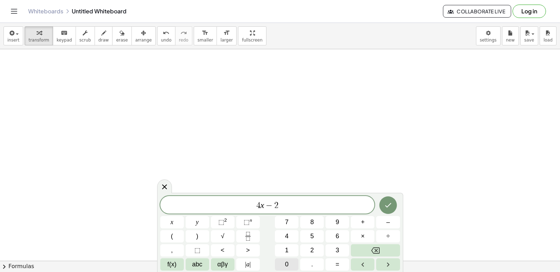
click at [285, 264] on span "0" at bounding box center [287, 263] width 4 height 9
click at [330, 265] on button "=" at bounding box center [337, 264] width 24 height 12
click at [340, 232] on button "6" at bounding box center [337, 236] width 24 height 12
click at [292, 259] on button "0" at bounding box center [287, 264] width 24 height 12
drag, startPoint x: 392, startPoint y: 196, endPoint x: 392, endPoint y: 200, distance: 4.2
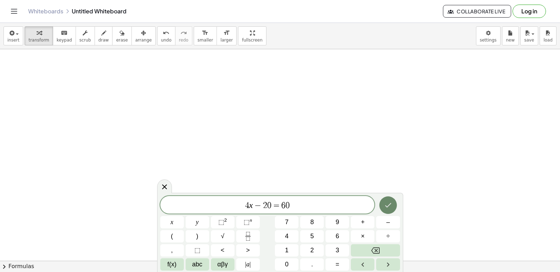
click at [392, 196] on div at bounding box center [388, 205] width 24 height 18
click at [392, 202] on button "Done" at bounding box center [388, 205] width 18 height 18
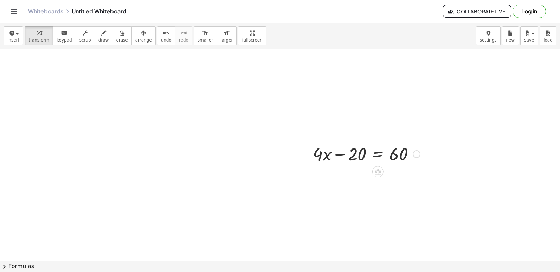
click at [364, 159] on div at bounding box center [366, 153] width 114 height 24
click at [377, 171] on icon at bounding box center [377, 171] width 7 height 7
click at [377, 171] on span "×" at bounding box center [378, 172] width 4 height 10
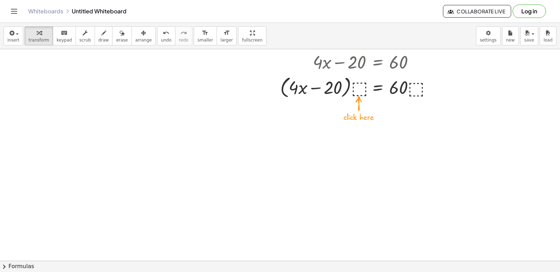
scroll to position [2287, 0]
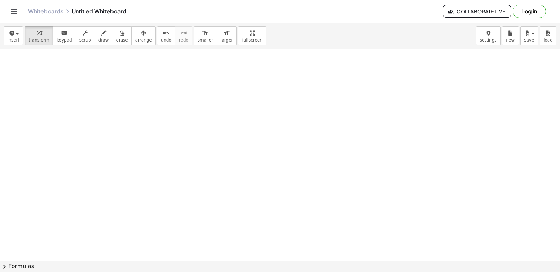
drag, startPoint x: 316, startPoint y: 163, endPoint x: 317, endPoint y: 169, distance: 6.1
drag, startPoint x: 317, startPoint y: 169, endPoint x: 321, endPoint y: 172, distance: 4.9
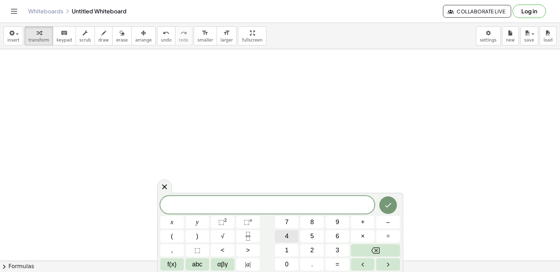
click at [290, 233] on button "4" at bounding box center [287, 236] width 24 height 12
click at [170, 209] on span "4 ​" at bounding box center [267, 205] width 214 height 10
click at [175, 222] on button "x" at bounding box center [172, 222] width 24 height 12
click at [362, 249] on button "Backspace" at bounding box center [375, 250] width 49 height 12
click at [292, 209] on span "​ 4" at bounding box center [267, 205] width 214 height 10
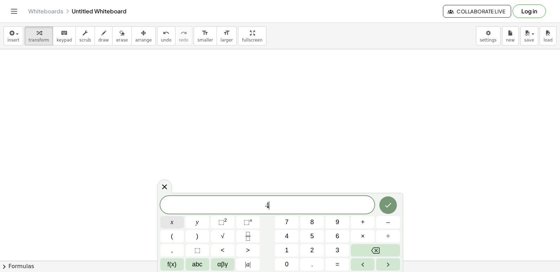
click at [180, 225] on button "x" at bounding box center [172, 222] width 24 height 12
click at [382, 221] on button "–" at bounding box center [388, 222] width 24 height 12
click at [310, 247] on span "2" at bounding box center [312, 249] width 4 height 9
click at [292, 261] on button "0" at bounding box center [287, 264] width 24 height 12
click at [336, 262] on button "=" at bounding box center [337, 264] width 24 height 12
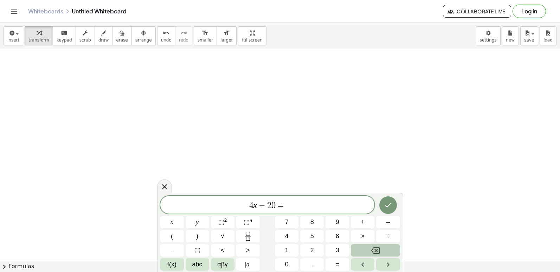
click at [371, 253] on icon "Backspace" at bounding box center [375, 250] width 8 height 8
click at [199, 223] on button "y" at bounding box center [198, 222] width 24 height 12
click at [331, 267] on button "=" at bounding box center [337, 264] width 24 height 12
click at [333, 239] on button "6" at bounding box center [337, 236] width 24 height 12
click at [286, 257] on div "4 x − 2 0 y = 6 x y ⬚ 2 ⬚ n 7 8 9 + – ( ) √ 4 5 6 × ÷ , ⬚ < > 1 2 3 f(x) abc αβ…" at bounding box center [280, 233] width 240 height 74
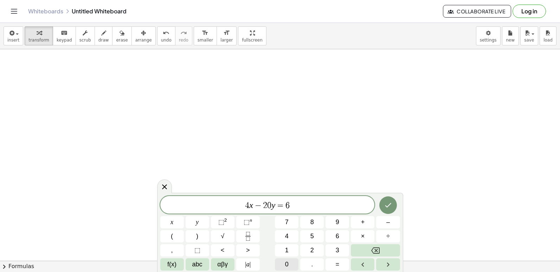
click at [288, 263] on button "0" at bounding box center [287, 264] width 24 height 12
click at [395, 204] on button "Done" at bounding box center [388, 205] width 18 height 18
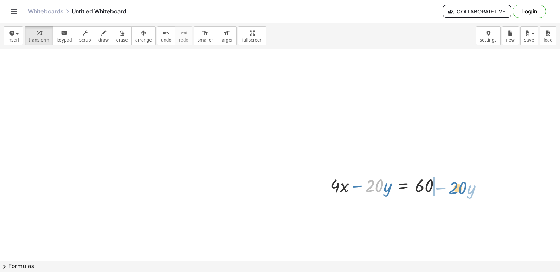
drag, startPoint x: 379, startPoint y: 189, endPoint x: 464, endPoint y: 191, distance: 85.4
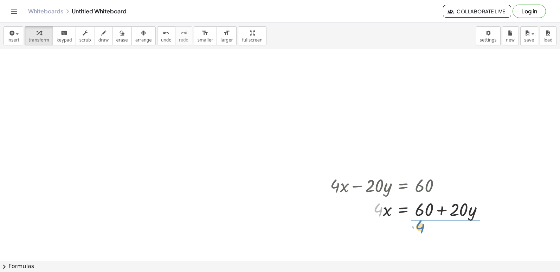
drag, startPoint x: 396, startPoint y: 220, endPoint x: 415, endPoint y: 222, distance: 19.0
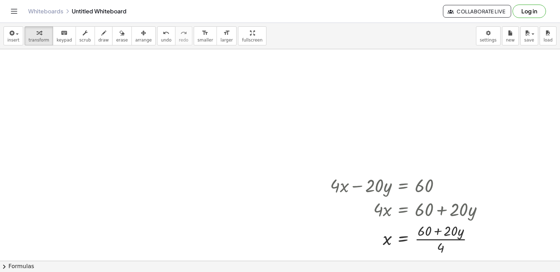
drag, startPoint x: 415, startPoint y: 222, endPoint x: 508, endPoint y: 236, distance: 94.3
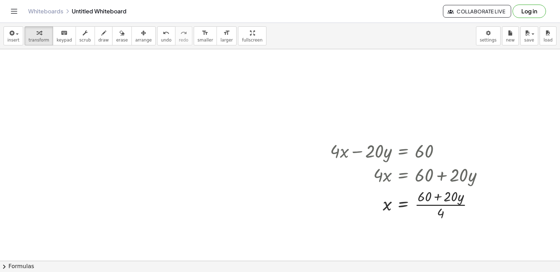
scroll to position [2323, 0]
drag, startPoint x: 440, startPoint y: 213, endPoint x: 441, endPoint y: 202, distance: 10.6
click at [441, 202] on div at bounding box center [408, 202] width 165 height 35
click at [441, 207] on div at bounding box center [408, 202] width 165 height 35
drag, startPoint x: 437, startPoint y: 215, endPoint x: 440, endPoint y: 204, distance: 11.1
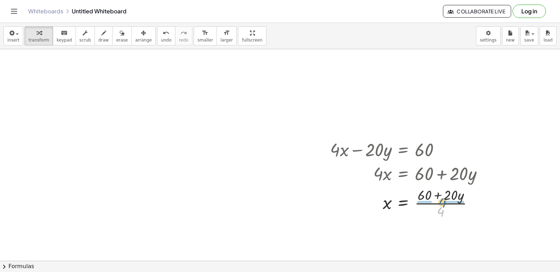
click at [440, 204] on div at bounding box center [408, 202] width 165 height 35
drag, startPoint x: 464, startPoint y: 217, endPoint x: 424, endPoint y: 206, distance: 41.7
click at [424, 206] on div at bounding box center [408, 202] width 165 height 35
drag, startPoint x: 428, startPoint y: 217, endPoint x: 469, endPoint y: 203, distance: 42.8
click at [469, 203] on div at bounding box center [408, 202] width 165 height 35
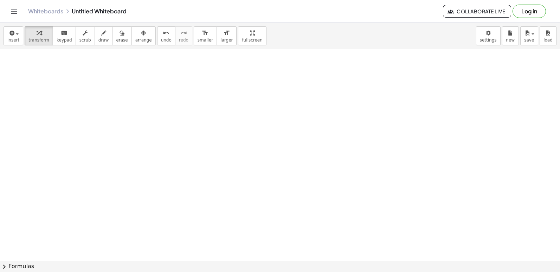
scroll to position [2639, 0]
drag, startPoint x: 239, startPoint y: 209, endPoint x: 246, endPoint y: 208, distance: 7.8
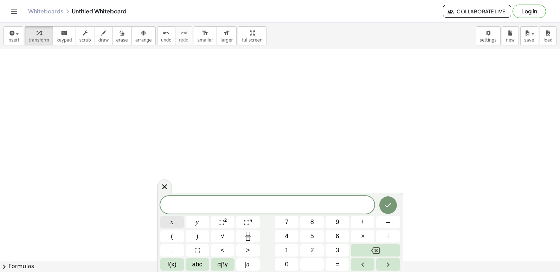
click at [171, 223] on button "x" at bounding box center [172, 222] width 24 height 12
click at [311, 251] on span "2" at bounding box center [312, 249] width 4 height 9
click at [366, 252] on button "Backspace" at bounding box center [375, 250] width 49 height 12
click at [368, 252] on button "Backspace" at bounding box center [375, 250] width 49 height 12
click at [385, 221] on button "–" at bounding box center [388, 222] width 24 height 12
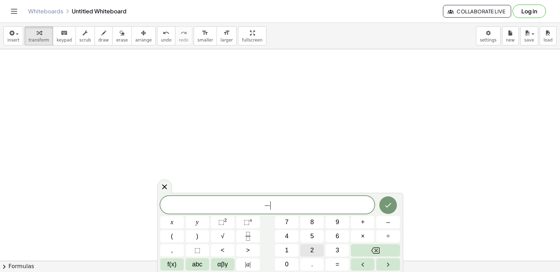
click at [308, 246] on button "2" at bounding box center [312, 250] width 24 height 12
click at [178, 220] on button "x" at bounding box center [172, 222] width 24 height 12
click at [365, 222] on button "+" at bounding box center [363, 222] width 24 height 12
click at [306, 235] on button "5" at bounding box center [312, 236] width 24 height 12
click at [205, 219] on button "y" at bounding box center [198, 222] width 24 height 12
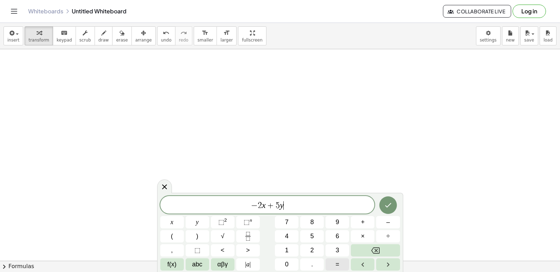
click at [331, 262] on button "=" at bounding box center [337, 264] width 24 height 12
click at [334, 252] on button "3" at bounding box center [337, 250] width 24 height 12
click at [397, 205] on div at bounding box center [388, 205] width 24 height 18
click at [392, 205] on button "Done" at bounding box center [388, 205] width 18 height 18
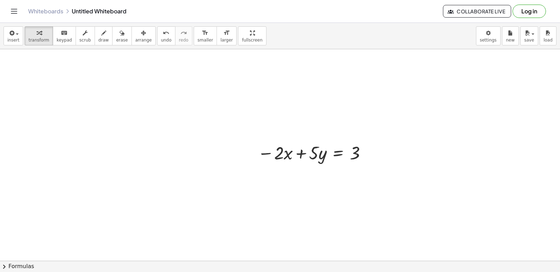
scroll to position [2709, 0]
click at [324, 153] on div at bounding box center [313, 152] width 118 height 24
click at [0, 0] on div at bounding box center [0, 0] width 0 height 0
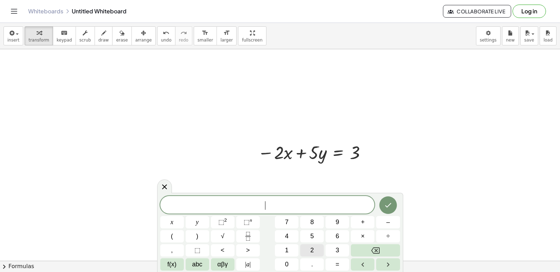
click at [309, 250] on button "2" at bounding box center [312, 250] width 24 height 12
click at [177, 222] on button "x" at bounding box center [172, 222] width 24 height 12
click at [354, 218] on button "+" at bounding box center [363, 222] width 24 height 12
click at [295, 220] on button "7" at bounding box center [287, 222] width 24 height 12
click at [192, 219] on button "y" at bounding box center [198, 222] width 24 height 12
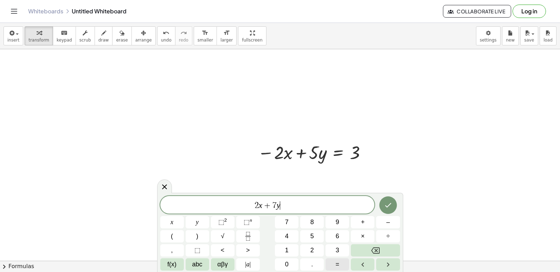
click at [338, 262] on span "=" at bounding box center [338, 263] width 4 height 9
click at [331, 220] on button "9" at bounding box center [337, 222] width 24 height 12
click at [388, 205] on button "Done" at bounding box center [388, 205] width 18 height 18
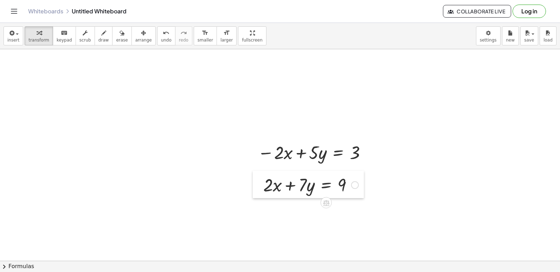
drag, startPoint x: 310, startPoint y: 202, endPoint x: 255, endPoint y: 176, distance: 60.7
click at [255, 176] on div at bounding box center [258, 183] width 11 height 27
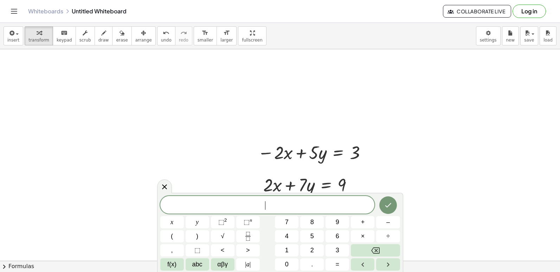
click at [300, 229] on div "​ x y ⬚ 2 ⬚ n 7 8 9 + – ( ) √ 4 5 6 × ÷ , ⬚ < > 1 2 3 f(x) abc αβγ | a | 0 . =" at bounding box center [280, 233] width 240 height 74
click at [315, 232] on button "5" at bounding box center [312, 236] width 24 height 12
click at [201, 219] on button "y" at bounding box center [198, 222] width 24 height 12
click at [382, 238] on button "÷" at bounding box center [388, 236] width 24 height 12
click at [285, 223] on span "7" at bounding box center [287, 221] width 4 height 9
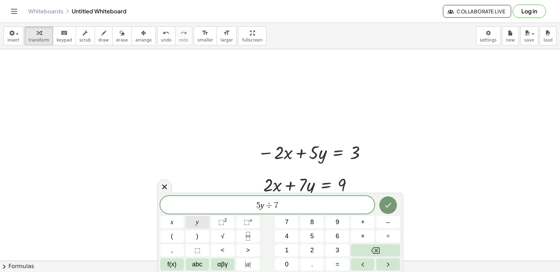
click at [201, 220] on button "y" at bounding box center [198, 222] width 24 height 12
click at [334, 259] on button "=" at bounding box center [337, 264] width 24 height 12
drag, startPoint x: 332, startPoint y: 242, endPoint x: 334, endPoint y: 249, distance: 6.7
click at [334, 249] on div "5 y ÷ 7 y = x y ⬚ 2 ⬚ n 7 8 9 + – ( ) √ 4 5 6 × ÷ , ⬚ < > 1 2 3 f(x) abc αβγ | …" at bounding box center [280, 233] width 240 height 74
click at [335, 250] on button "3" at bounding box center [337, 250] width 24 height 12
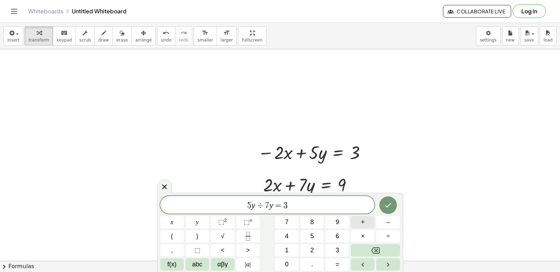
click at [363, 220] on button "+" at bounding box center [363, 222] width 24 height 12
click at [334, 221] on button "9" at bounding box center [337, 222] width 24 height 12
click at [379, 203] on button "Done" at bounding box center [388, 205] width 18 height 18
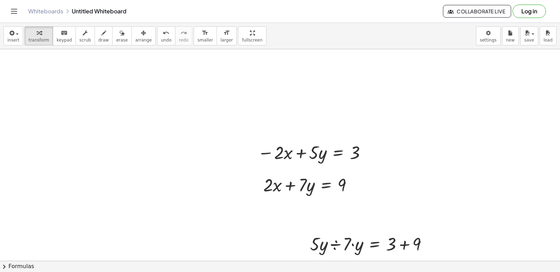
drag, startPoint x: 300, startPoint y: 228, endPoint x: 296, endPoint y: 229, distance: 4.7
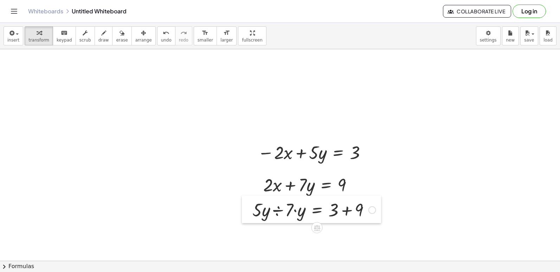
drag, startPoint x: 302, startPoint y: 232, endPoint x: 245, endPoint y: 197, distance: 66.9
click at [245, 197] on div at bounding box center [247, 208] width 11 height 27
click at [275, 211] on div at bounding box center [314, 209] width 130 height 24
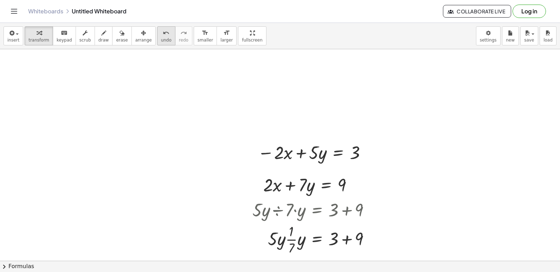
click at [161, 41] on span "undo" at bounding box center [166, 40] width 11 height 5
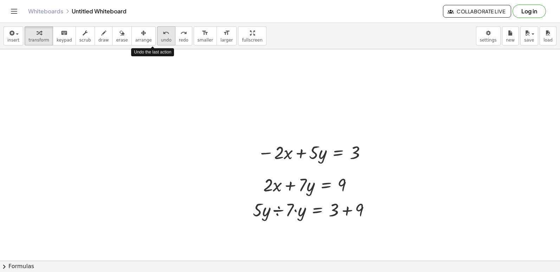
click at [161, 38] on span "undo" at bounding box center [166, 40] width 11 height 5
click at [161, 35] on div "undo" at bounding box center [166, 32] width 11 height 8
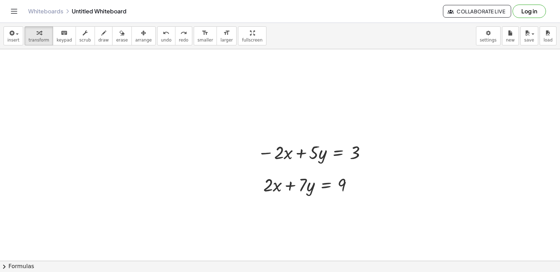
drag, startPoint x: 263, startPoint y: 233, endPoint x: 278, endPoint y: 222, distance: 18.1
drag, startPoint x: 278, startPoint y: 222, endPoint x: 278, endPoint y: 215, distance: 7.0
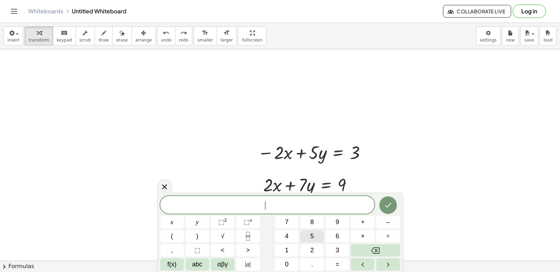
click at [307, 232] on button "5" at bounding box center [312, 236] width 24 height 12
click at [198, 224] on span "y" at bounding box center [197, 221] width 3 height 9
click at [195, 218] on button "y" at bounding box center [198, 222] width 24 height 12
click at [370, 248] on button "Backspace" at bounding box center [375, 250] width 49 height 12
click at [355, 218] on button "+" at bounding box center [363, 222] width 24 height 12
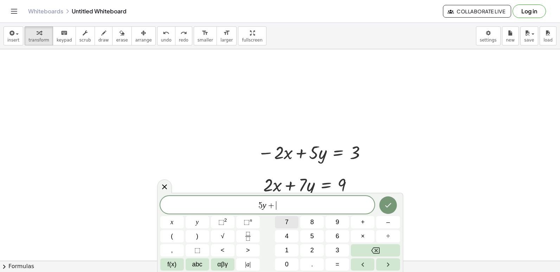
click at [290, 222] on button "7" at bounding box center [287, 222] width 24 height 12
click at [202, 221] on button "y" at bounding box center [198, 222] width 24 height 12
click at [333, 257] on div "5 y + 7 y x y ⬚ 2 ⬚ n 7 8 9 + – ( ) √ 4 5 6 × ÷ , ⬚ < > 1 2 3 f(x) abc αβγ | a …" at bounding box center [280, 233] width 240 height 74
click at [336, 267] on button "=" at bounding box center [337, 264] width 24 height 12
click at [342, 251] on button "3" at bounding box center [337, 250] width 24 height 12
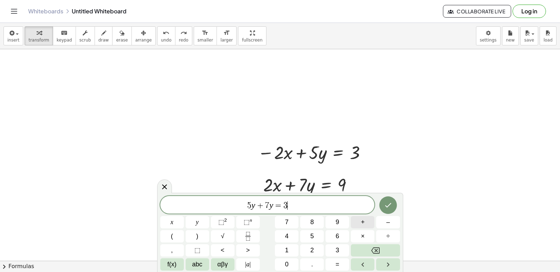
click at [360, 218] on button "+" at bounding box center [363, 222] width 24 height 12
click at [329, 220] on button "9" at bounding box center [337, 222] width 24 height 12
click at [390, 201] on icon "Done" at bounding box center [388, 205] width 8 height 8
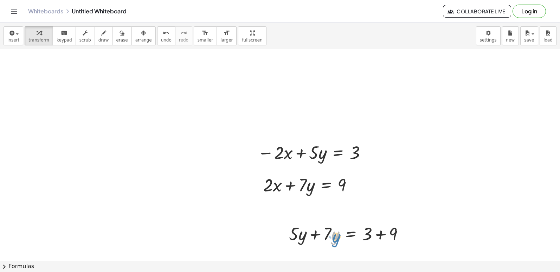
drag, startPoint x: 337, startPoint y: 238, endPoint x: 343, endPoint y: 239, distance: 5.6
click at [343, 239] on div at bounding box center [349, 233] width 128 height 24
drag, startPoint x: 268, startPoint y: 222, endPoint x: 280, endPoint y: 226, distance: 12.6
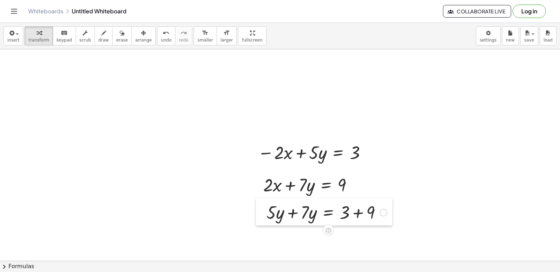
drag, startPoint x: 283, startPoint y: 227, endPoint x: 260, endPoint y: 205, distance: 31.1
drag, startPoint x: 260, startPoint y: 205, endPoint x: 239, endPoint y: 203, distance: 21.2
drag, startPoint x: 292, startPoint y: 208, endPoint x: 294, endPoint y: 214, distance: 5.8
click at [292, 208] on div at bounding box center [327, 212] width 128 height 24
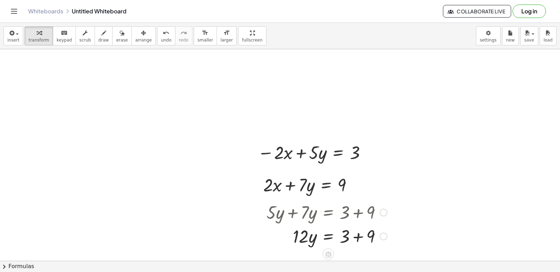
click at [325, 236] on div at bounding box center [327, 235] width 128 height 24
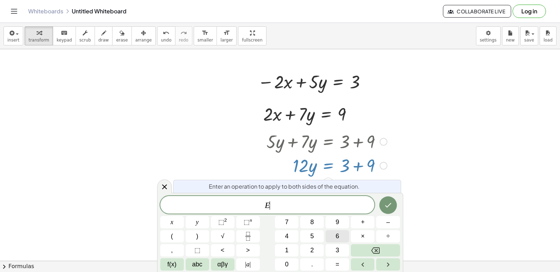
scroll to position [2783, 0]
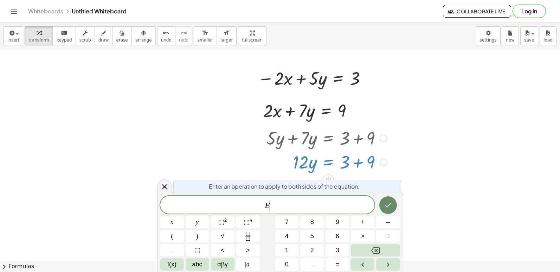
click at [390, 203] on icon "Done" at bounding box center [388, 205] width 8 height 8
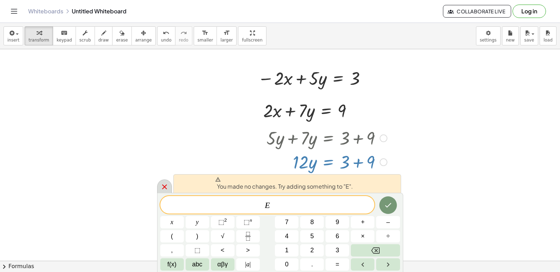
click at [167, 182] on div at bounding box center [164, 186] width 15 height 14
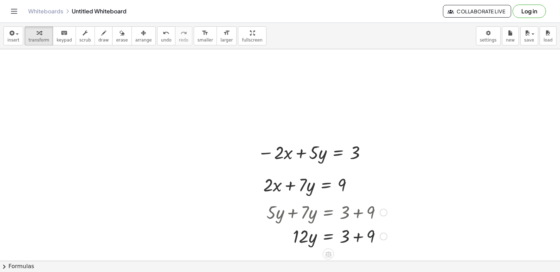
scroll to position [2709, 0]
click at [356, 235] on div at bounding box center [327, 235] width 128 height 24
drag, startPoint x: 296, startPoint y: 246, endPoint x: 351, endPoint y: 256, distance: 55.5
click at [349, 263] on div "insert select one: Math Expression Function Text Youtube Video Graphing Geometr…" at bounding box center [280, 147] width 560 height 249
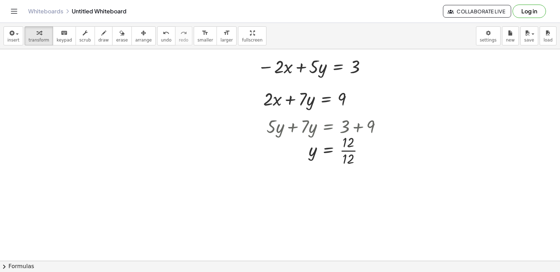
scroll to position [2815, 0]
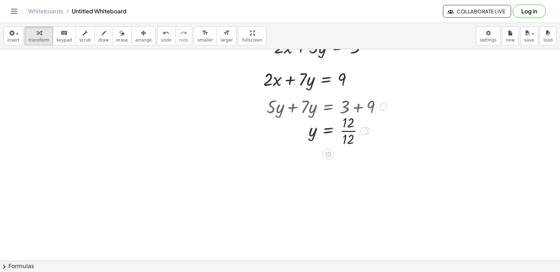
click at [326, 132] on div at bounding box center [327, 129] width 128 height 35
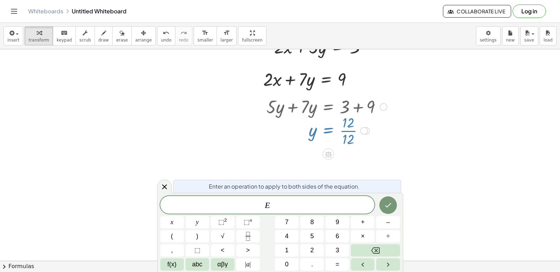
click at [349, 132] on div at bounding box center [327, 129] width 128 height 35
drag, startPoint x: 165, startPoint y: 185, endPoint x: 216, endPoint y: 176, distance: 51.1
click at [166, 185] on icon at bounding box center [164, 186] width 8 height 8
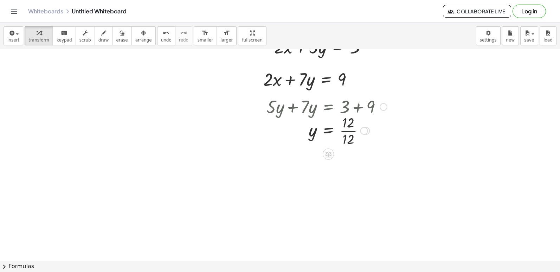
click at [351, 131] on div at bounding box center [327, 129] width 128 height 35
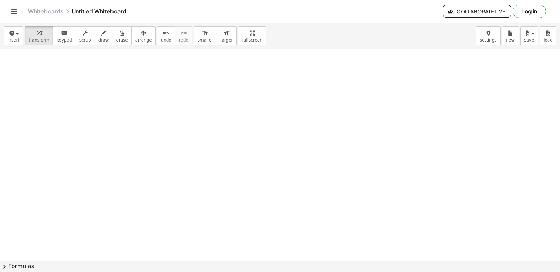
scroll to position [3027, 0]
drag, startPoint x: 210, startPoint y: 171, endPoint x: 218, endPoint y: 162, distance: 12.2
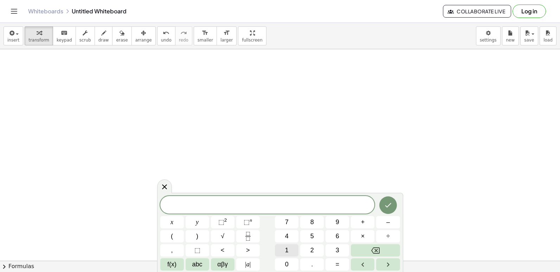
click at [278, 244] on button "1" at bounding box center [287, 250] width 24 height 12
click at [280, 263] on button "0" at bounding box center [287, 264] width 24 height 12
click at [182, 225] on button "x" at bounding box center [172, 222] width 24 height 12
click at [390, 223] on button "–" at bounding box center [388, 222] width 24 height 12
click at [317, 237] on button "5" at bounding box center [312, 236] width 24 height 12
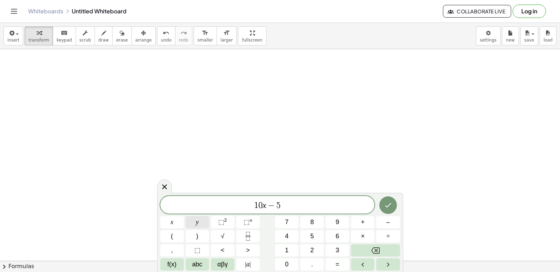
click at [195, 224] on button "y" at bounding box center [198, 222] width 24 height 12
click at [341, 267] on button "=" at bounding box center [337, 264] width 24 height 12
click at [287, 252] on span "1" at bounding box center [287, 249] width 4 height 9
click at [288, 261] on span "0" at bounding box center [287, 263] width 4 height 9
click at [391, 205] on icon "Done" at bounding box center [388, 205] width 8 height 8
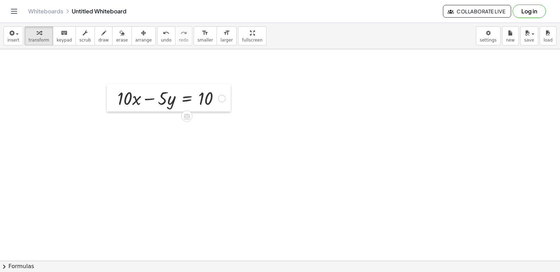
drag, startPoint x: 219, startPoint y: 164, endPoint x: 108, endPoint y: 86, distance: 135.5
click at [108, 86] on div at bounding box center [112, 97] width 11 height 27
drag, startPoint x: 157, startPoint y: 160, endPoint x: 157, endPoint y: 144, distance: 15.1
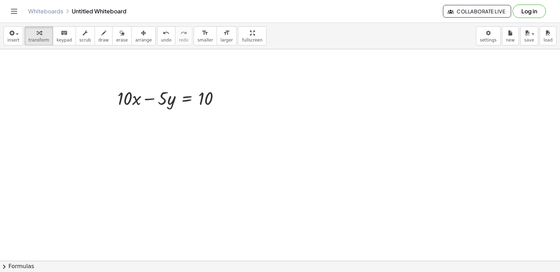
drag, startPoint x: 212, startPoint y: 173, endPoint x: 202, endPoint y: 170, distance: 10.1
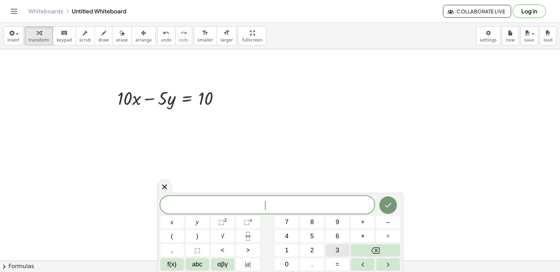
click at [343, 249] on button "3" at bounding box center [337, 250] width 24 height 12
click at [177, 221] on button "x" at bounding box center [172, 222] width 24 height 12
click at [363, 222] on span "+" at bounding box center [363, 221] width 4 height 9
drag, startPoint x: 363, startPoint y: 227, endPoint x: 281, endPoint y: 221, distance: 82.1
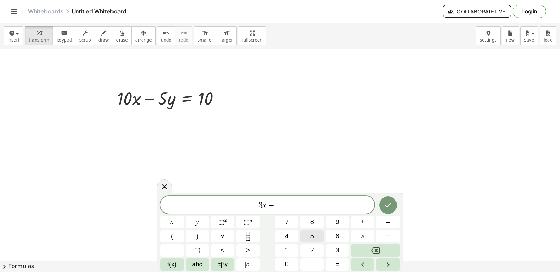
click at [312, 238] on span "5" at bounding box center [312, 235] width 4 height 9
click at [205, 227] on button "y" at bounding box center [198, 222] width 24 height 12
click at [347, 262] on button "=" at bounding box center [337, 264] width 24 height 12
click at [284, 248] on button "1" at bounding box center [287, 250] width 24 height 12
click at [344, 238] on button "6" at bounding box center [337, 236] width 24 height 12
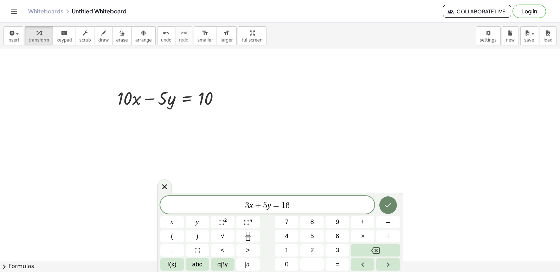
click at [380, 203] on button "Done" at bounding box center [388, 205] width 18 height 18
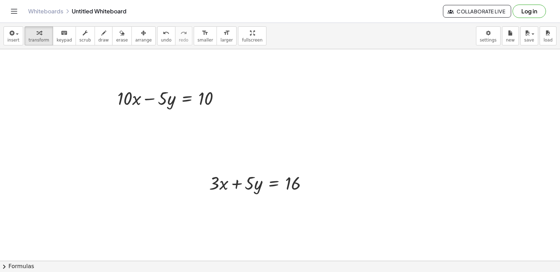
drag, startPoint x: 360, startPoint y: 216, endPoint x: 196, endPoint y: 182, distance: 167.9
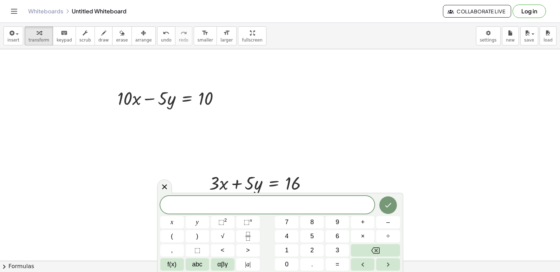
drag, startPoint x: 199, startPoint y: 175, endPoint x: 199, endPoint y: 171, distance: 4.2
click at [199, 174] on div at bounding box center [204, 182] width 11 height 27
click at [162, 189] on icon at bounding box center [164, 186] width 5 height 5
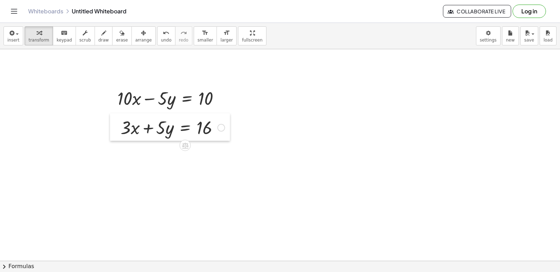
drag, startPoint x: 200, startPoint y: 175, endPoint x: 112, endPoint y: 121, distance: 103.6
click at [112, 121] on div at bounding box center [115, 126] width 11 height 27
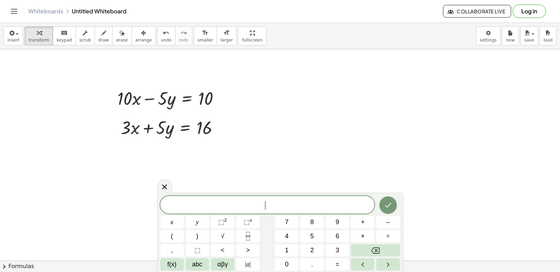
click at [290, 243] on div "​ x y ⬚ 2 ⬚ n 7 8 9 + – ( ) √ 4 5 6 × ÷ , ⬚ < > 1 2 3 f(x) abc αβγ | a | 0 . =" at bounding box center [280, 233] width 240 height 74
click at [291, 252] on button "1" at bounding box center [287, 250] width 24 height 12
click at [287, 266] on span "0" at bounding box center [287, 263] width 4 height 9
click at [176, 221] on button "x" at bounding box center [172, 222] width 24 height 12
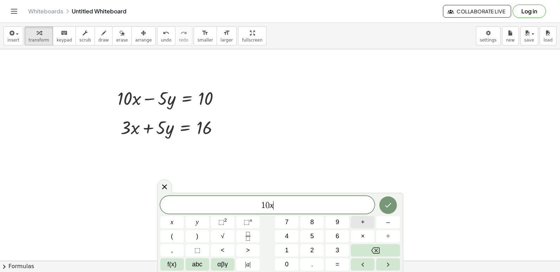
click at [372, 223] on button "+" at bounding box center [363, 222] width 24 height 12
drag, startPoint x: 365, startPoint y: 242, endPoint x: 365, endPoint y: 248, distance: 6.0
click at [365, 248] on div "1 0 x + x y ⬚ 2 ⬚ n 7 8 9 + – ( ) √ 4 5 6 × ÷ , ⬚ < > 1 2 3 f(x) abc αβγ | a | …" at bounding box center [280, 233] width 240 height 74
click at [365, 248] on button "Backspace" at bounding box center [375, 250] width 49 height 12
click at [328, 245] on div "1 0 x ​ x y ⬚ 2 ⬚ n 7 8 9 + – ( ) √ 4 5 6 × ÷ , ⬚ < > 1 2 3 f(x) abc αβγ | a | …" at bounding box center [280, 233] width 240 height 74
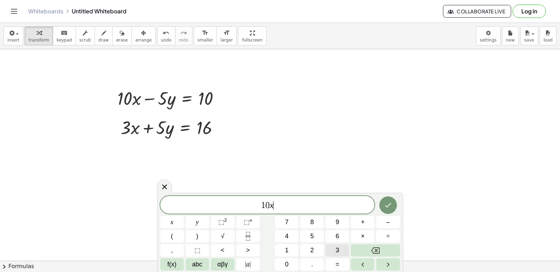
click at [332, 248] on button "3" at bounding box center [337, 250] width 24 height 12
click at [167, 218] on button "x" at bounding box center [172, 222] width 24 height 12
click at [337, 265] on span "=" at bounding box center [338, 263] width 4 height 9
click at [285, 254] on span "1" at bounding box center [287, 249] width 4 height 9
click at [288, 262] on span "0" at bounding box center [287, 263] width 4 height 9
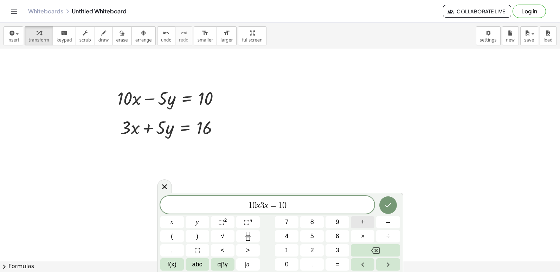
click at [366, 223] on button "+" at bounding box center [363, 222] width 24 height 12
click at [286, 246] on span "1" at bounding box center [287, 249] width 4 height 9
click at [344, 238] on button "6" at bounding box center [337, 236] width 24 height 12
click at [393, 203] on button "Done" at bounding box center [388, 205] width 18 height 18
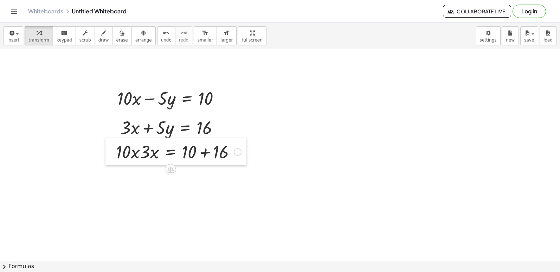
drag, startPoint x: 198, startPoint y: 185, endPoint x: 108, endPoint y: 150, distance: 96.6
click at [112, 141] on div at bounding box center [110, 150] width 11 height 27
click at [141, 154] on div at bounding box center [177, 154] width 132 height 24
click at [130, 155] on div at bounding box center [177, 154] width 132 height 24
click at [201, 157] on div at bounding box center [177, 154] width 132 height 24
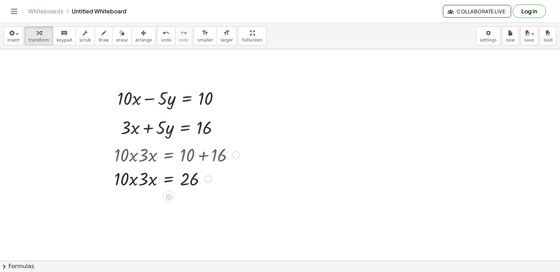
click at [131, 179] on div at bounding box center [177, 178] width 132 height 24
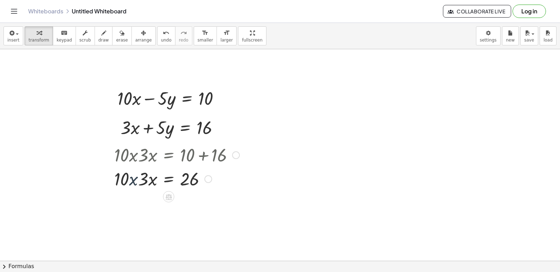
click at [131, 179] on div at bounding box center [177, 178] width 132 height 24
click at [132, 178] on div at bounding box center [177, 178] width 132 height 24
drag, startPoint x: 132, startPoint y: 178, endPoint x: 136, endPoint y: 179, distance: 4.2
click at [136, 179] on div at bounding box center [177, 178] width 132 height 24
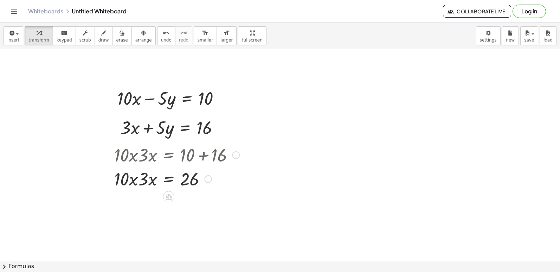
click at [122, 181] on div at bounding box center [177, 178] width 132 height 24
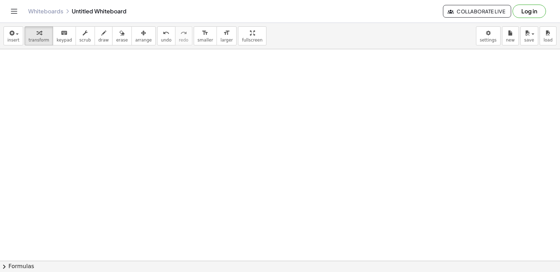
scroll to position [3308, 0]
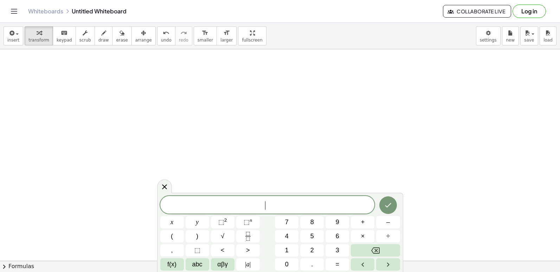
click at [314, 234] on button "5" at bounding box center [312, 236] width 24 height 12
click at [169, 225] on button "x" at bounding box center [172, 222] width 24 height 12
click at [358, 223] on button "+" at bounding box center [363, 222] width 24 height 12
click at [280, 225] on button "7" at bounding box center [287, 222] width 24 height 12
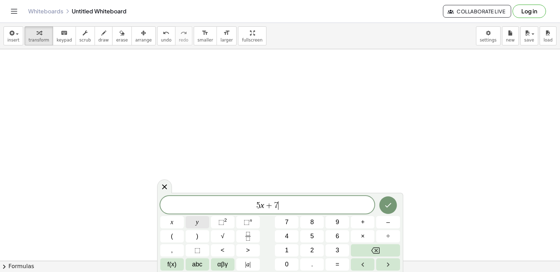
click at [196, 225] on span "y" at bounding box center [197, 221] width 3 height 9
click at [331, 265] on button "=" at bounding box center [337, 264] width 24 height 12
click at [305, 232] on div "5 x + 7 y = ​ x y ⬚ 2 ⬚ n 7 8 9 + – ( ) √ 4 5 6 × ÷ , ⬚ < > 1 2 3 f(x) abc αβγ …" at bounding box center [280, 233] width 240 height 74
click at [282, 235] on button "4" at bounding box center [287, 236] width 24 height 12
click at [361, 247] on button "Backspace" at bounding box center [375, 250] width 49 height 12
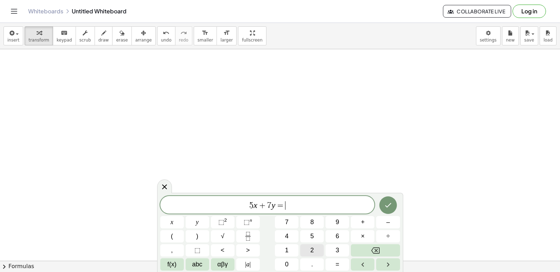
click at [311, 246] on span "2" at bounding box center [312, 249] width 4 height 9
click at [280, 236] on button "4" at bounding box center [287, 236] width 24 height 12
click at [391, 206] on icon "Done" at bounding box center [388, 205] width 8 height 8
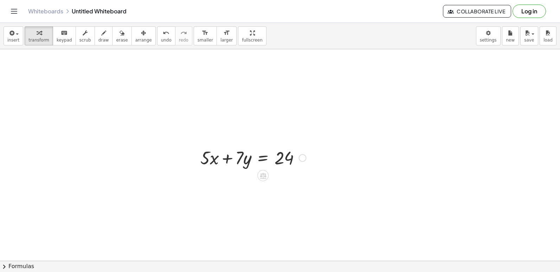
drag, startPoint x: 188, startPoint y: 149, endPoint x: 197, endPoint y: 146, distance: 9.8
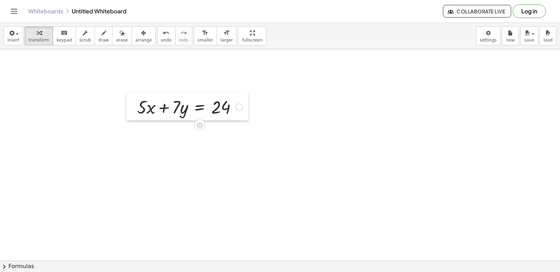
drag, startPoint x: 197, startPoint y: 146, endPoint x: 134, endPoint y: 96, distance: 81.0
click at [134, 96] on div at bounding box center [131, 106] width 11 height 27
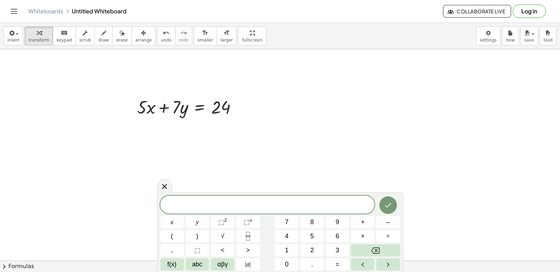
click at [299, 212] on div at bounding box center [267, 204] width 214 height 18
click at [169, 219] on button "x" at bounding box center [172, 222] width 24 height 12
click at [330, 266] on button "=" at bounding box center [337, 264] width 24 height 12
click at [306, 243] on div "x = x y ⬚ 2 ⬚ n 7 8 9 + – ( ) √ 4 5 6 × ÷ , ⬚ < > 1 2 3 f(x) abc αβγ | a | 0 . =" at bounding box center [280, 233] width 240 height 74
click at [320, 248] on button "2" at bounding box center [312, 250] width 24 height 12
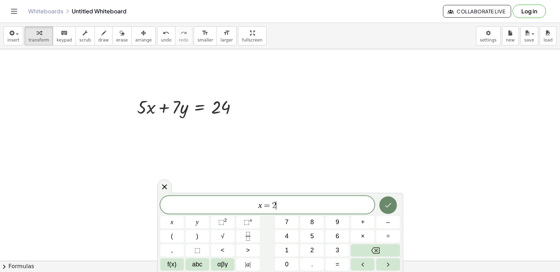
click at [383, 202] on button "Done" at bounding box center [388, 205] width 18 height 18
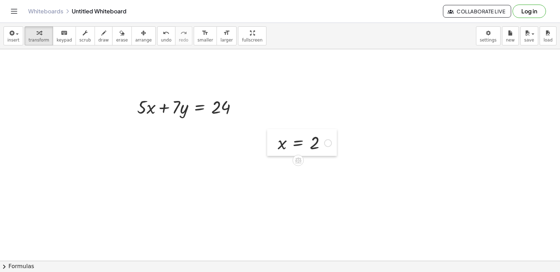
drag, startPoint x: 304, startPoint y: 220, endPoint x: 272, endPoint y: 136, distance: 89.5
click at [272, 136] on div at bounding box center [272, 142] width 11 height 27
drag, startPoint x: 279, startPoint y: 139, endPoint x: 148, endPoint y: 106, distance: 135.6
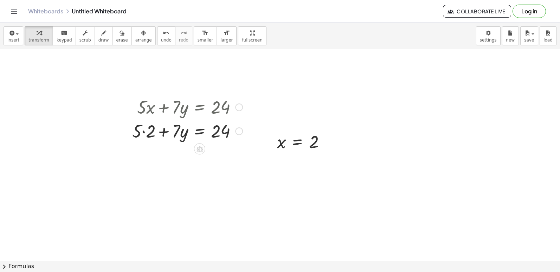
click at [142, 130] on div at bounding box center [187, 130] width 117 height 24
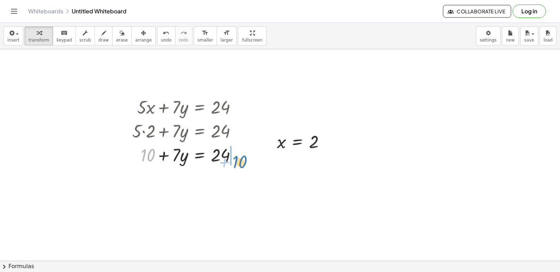
drag, startPoint x: 148, startPoint y: 154, endPoint x: 246, endPoint y: 154, distance: 98.0
click at [246, 156] on div at bounding box center [187, 154] width 117 height 24
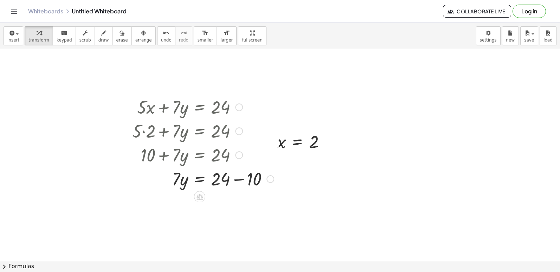
click at [237, 180] on div at bounding box center [203, 178] width 149 height 24
click at [200, 175] on div at bounding box center [187, 178] width 117 height 24
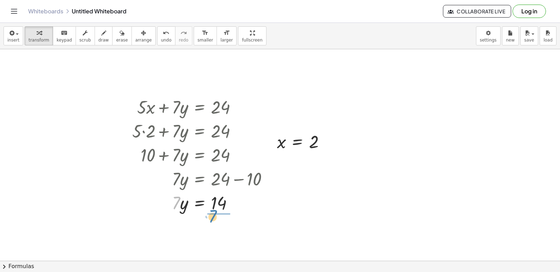
drag, startPoint x: 171, startPoint y: 202, endPoint x: 201, endPoint y: 218, distance: 33.8
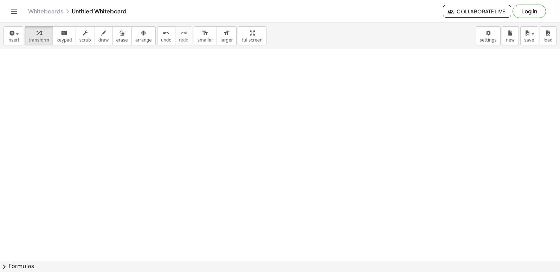
scroll to position [3590, 0]
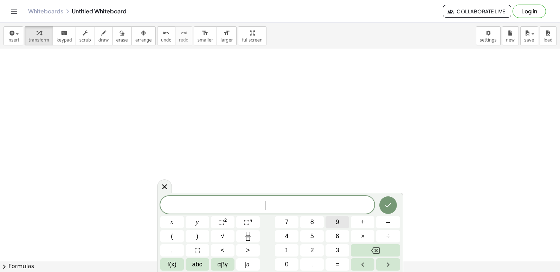
click at [338, 222] on span "9" at bounding box center [338, 221] width 4 height 9
click at [195, 222] on button "y" at bounding box center [198, 222] width 24 height 12
click at [376, 221] on button "–" at bounding box center [388, 222] width 24 height 12
click at [317, 236] on button "5" at bounding box center [312, 236] width 24 height 12
click at [176, 222] on button "x" at bounding box center [172, 222] width 24 height 12
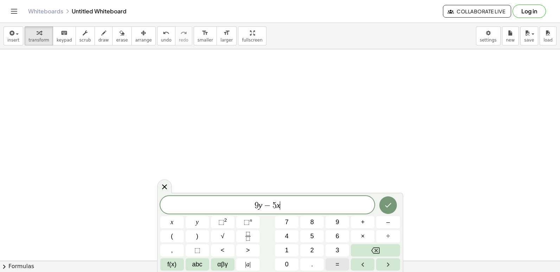
click at [340, 259] on button "=" at bounding box center [337, 264] width 24 height 12
click at [292, 247] on button "1" at bounding box center [287, 250] width 24 height 12
click at [283, 217] on button "7" at bounding box center [287, 222] width 24 height 12
click at [390, 202] on icon "Done" at bounding box center [388, 205] width 8 height 8
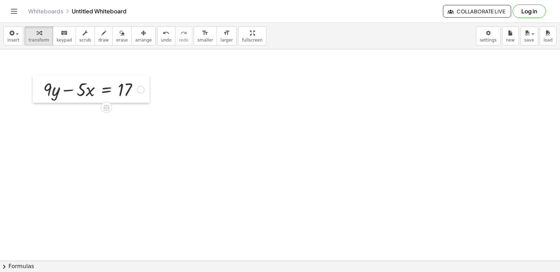
drag, startPoint x: 142, startPoint y: 105, endPoint x: 36, endPoint y: 79, distance: 109.6
click at [36, 79] on div at bounding box center [38, 88] width 11 height 27
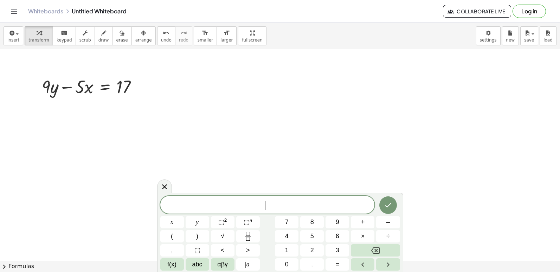
drag, startPoint x: 182, startPoint y: 177, endPoint x: 210, endPoint y: 171, distance: 28.1
click at [198, 220] on span "y" at bounding box center [197, 221] width 3 height 9
click at [345, 267] on button "=" at bounding box center [337, 264] width 24 height 12
click at [336, 245] on button "3" at bounding box center [337, 250] width 24 height 12
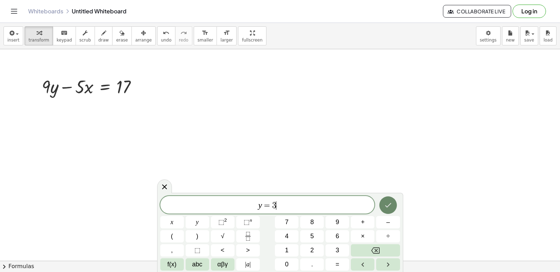
click at [386, 208] on icon "Done" at bounding box center [388, 205] width 8 height 8
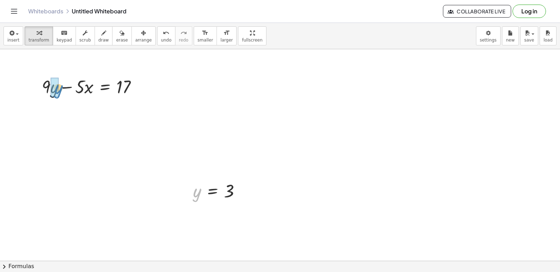
drag, startPoint x: 198, startPoint y: 194, endPoint x: 54, endPoint y: 87, distance: 179.4
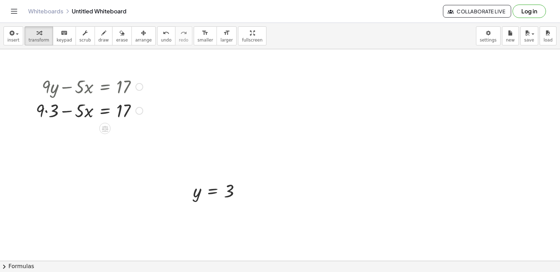
drag, startPoint x: 47, startPoint y: 109, endPoint x: 50, endPoint y: 109, distance: 3.5
click at [48, 109] on div at bounding box center [89, 110] width 114 height 24
drag, startPoint x: 47, startPoint y: 134, endPoint x: 126, endPoint y: 139, distance: 79.3
click at [148, 122] on div "+ · 9 · y − · 5 · x = 17 + · 9 · 3 − · 5 · x = 17 + 27 + − · 5 · x = 17 27" at bounding box center [86, 109] width 123 height 75
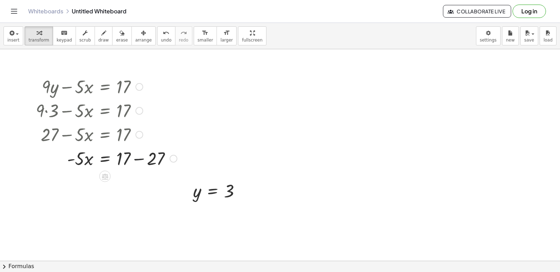
click at [139, 157] on div at bounding box center [106, 158] width 148 height 24
drag, startPoint x: 70, startPoint y: 184, endPoint x: 77, endPoint y: 182, distance: 7.2
click at [74, 182] on div at bounding box center [106, 182] width 148 height 24
click at [89, 188] on div at bounding box center [106, 182] width 148 height 24
drag, startPoint x: 80, startPoint y: 181, endPoint x: 104, endPoint y: 211, distance: 38.8
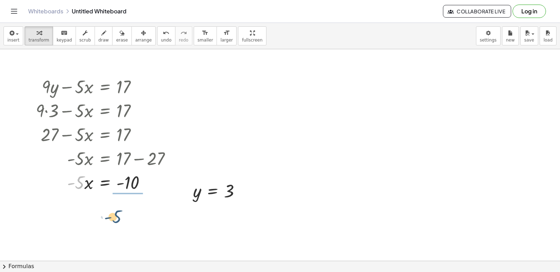
click at [133, 212] on div at bounding box center [106, 211] width 148 height 35
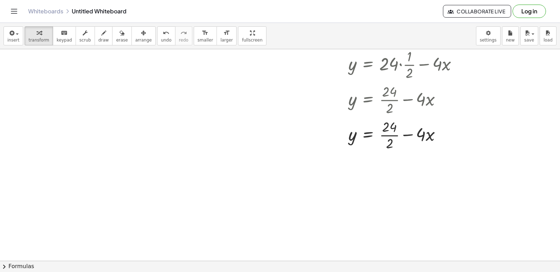
click at [298, 133] on div "+ · 7 · x − 9 = 12 · 7 · x = + 12 + 9 · 7 · x = 21 x = · 21 · 7 x = 3 + · 5 · y…" at bounding box center [280, 152] width 560 height 4012
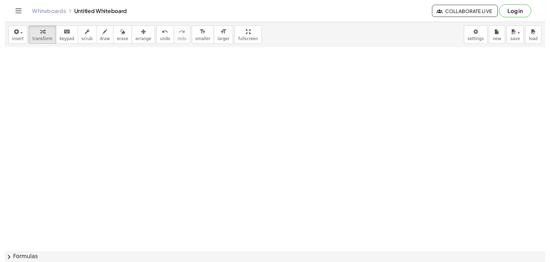
scroll to position [1271, 0]
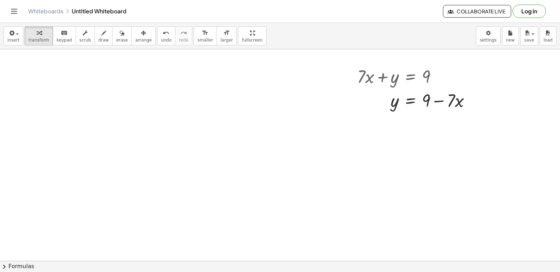
drag, startPoint x: 298, startPoint y: 133, endPoint x: 214, endPoint y: 202, distance: 108.1
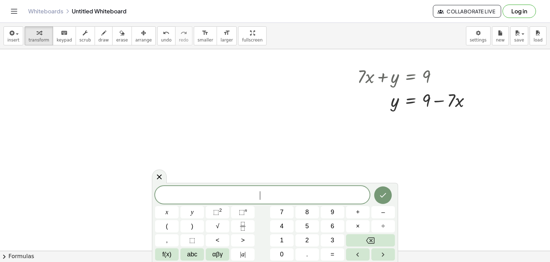
click at [280, 208] on span "7" at bounding box center [282, 211] width 4 height 9
click at [356, 227] on span "×" at bounding box center [358, 225] width 4 height 9
click at [359, 205] on div "7 · x y ⬚ 2 ⬚ n 7 8 9 + – ( ) √ 4 5 6 × ÷ , ⬚ < > 1 2 3 f(x) abc αβγ | a | 0 . =" at bounding box center [275, 223] width 240 height 74
click at [359, 208] on span "+" at bounding box center [358, 211] width 4 height 9
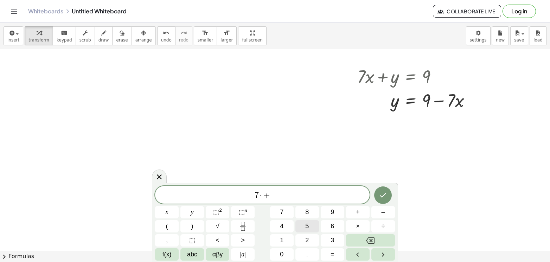
click at [314, 226] on button "5" at bounding box center [307, 226] width 24 height 12
click at [335, 251] on button "=" at bounding box center [332, 254] width 24 height 12
click at [292, 241] on button "1" at bounding box center [282, 240] width 24 height 12
click at [338, 214] on button "9" at bounding box center [332, 212] width 24 height 12
click at [385, 200] on button "Done" at bounding box center [383, 195] width 18 height 18
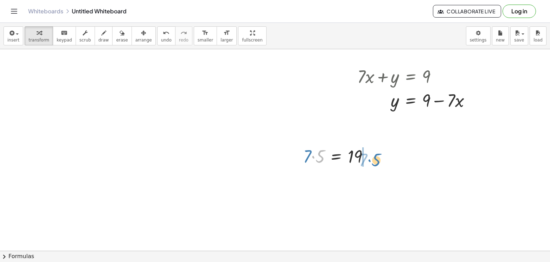
drag, startPoint x: 317, startPoint y: 161, endPoint x: 369, endPoint y: 162, distance: 52.0
click at [369, 162] on div at bounding box center [338, 156] width 78 height 24
click at [112, 27] on button "erase" at bounding box center [121, 35] width 19 height 19
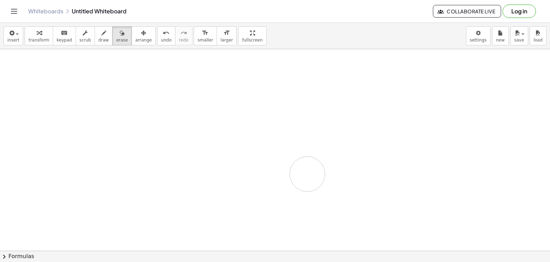
drag, startPoint x: 255, startPoint y: 87, endPoint x: 334, endPoint y: 178, distance: 120.7
drag, startPoint x: 304, startPoint y: 143, endPoint x: 345, endPoint y: 119, distance: 47.9
drag, startPoint x: 274, startPoint y: 178, endPoint x: 253, endPoint y: 173, distance: 21.4
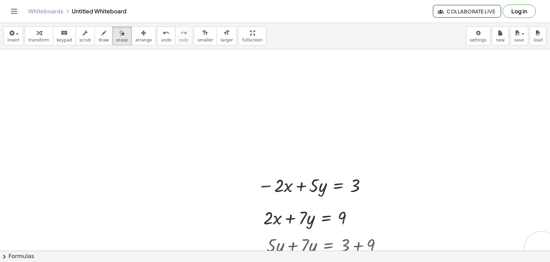
drag, startPoint x: 535, startPoint y: 249, endPoint x: 541, endPoint y: 249, distance: 6.3
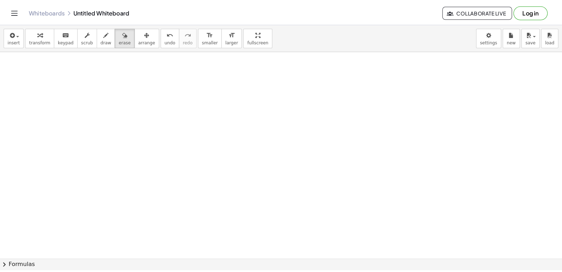
scroll to position [3937, 0]
drag, startPoint x: 183, startPoint y: 145, endPoint x: 167, endPoint y: 155, distance: 19.4
drag, startPoint x: 172, startPoint y: 161, endPoint x: 258, endPoint y: 160, distance: 85.7
drag, startPoint x: 258, startPoint y: 160, endPoint x: 340, endPoint y: 124, distance: 89.7
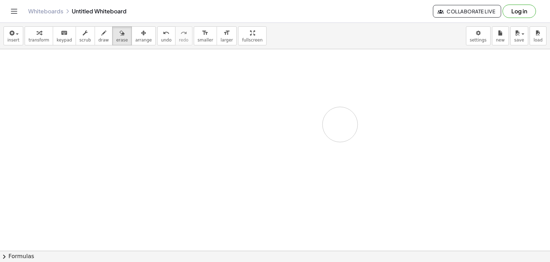
drag, startPoint x: 370, startPoint y: 157, endPoint x: 456, endPoint y: 178, distance: 89.4
drag, startPoint x: 274, startPoint y: 207, endPoint x: 277, endPoint y: 201, distance: 6.8
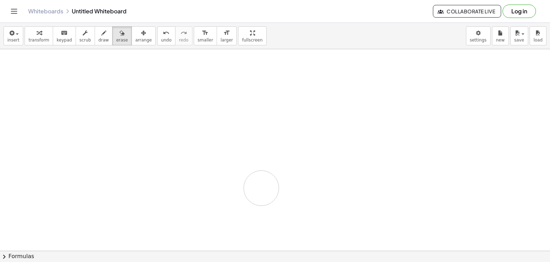
drag, startPoint x: 261, startPoint y: 188, endPoint x: 262, endPoint y: 196, distance: 8.2
drag, startPoint x: 262, startPoint y: 196, endPoint x: 271, endPoint y: 206, distance: 12.5
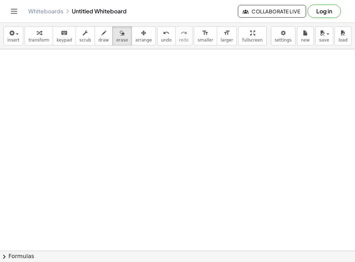
drag, startPoint x: 128, startPoint y: 121, endPoint x: 151, endPoint y: 121, distance: 23.2
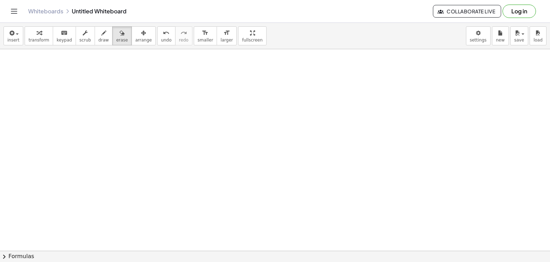
drag, startPoint x: 218, startPoint y: 90, endPoint x: 475, endPoint y: 259, distance: 307.8
click at [475, 259] on button "chevron_right Formulas" at bounding box center [275, 256] width 550 height 11
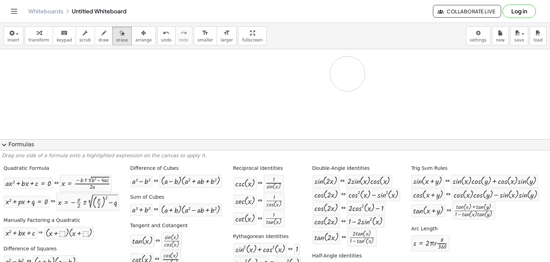
drag, startPoint x: 347, startPoint y: 74, endPoint x: 343, endPoint y: 78, distance: 6.5
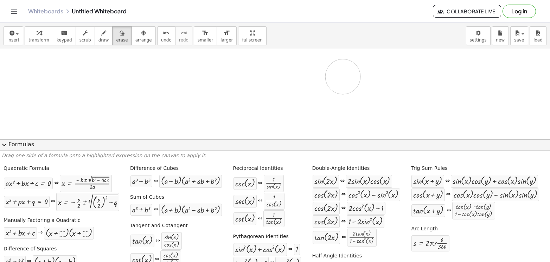
drag, startPoint x: 101, startPoint y: 216, endPoint x: 125, endPoint y: 219, distance: 24.8
click at [104, 216] on div "Manually Factoring a Quadratic + x 2 + · b · x + c ⇒ · ( + x + ⬚ ) · ( + x + ⬚ )" at bounding box center [61, 227] width 119 height 27
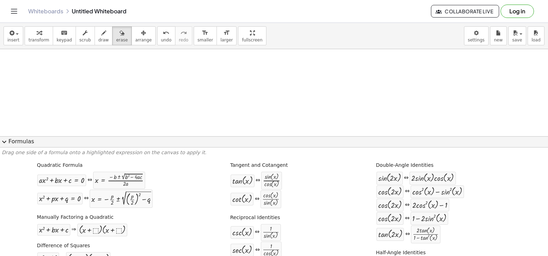
click at [10, 142] on button "expand_more Formulas" at bounding box center [274, 141] width 548 height 11
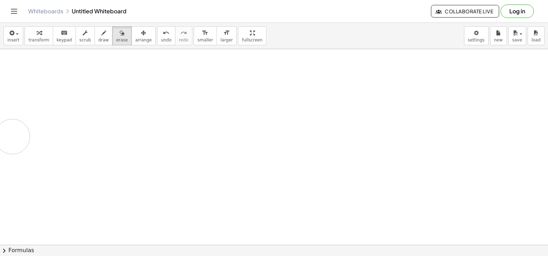
click at [112, 36] on button "erase" at bounding box center [121, 35] width 19 height 19
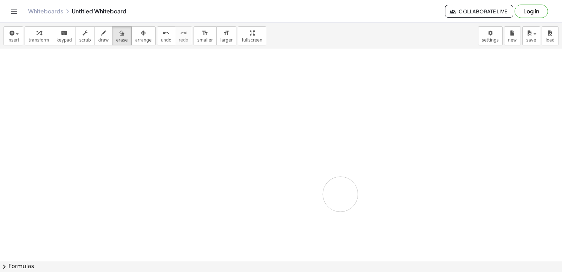
drag, startPoint x: 340, startPoint y: 194, endPoint x: 190, endPoint y: 123, distance: 165.5
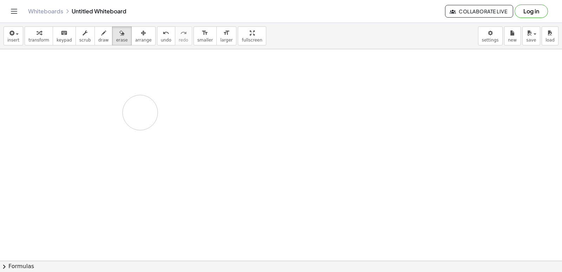
click at [118, 42] on button "erase" at bounding box center [121, 35] width 19 height 19
click at [37, 30] on icon "button" at bounding box center [39, 33] width 5 height 8
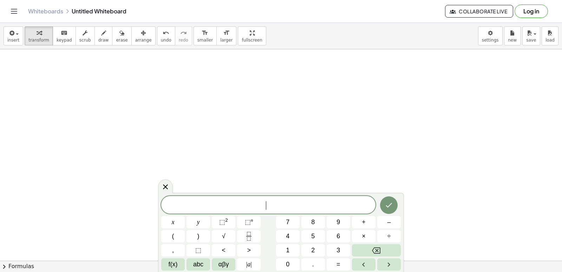
drag, startPoint x: 142, startPoint y: 158, endPoint x: 385, endPoint y: 223, distance: 251.8
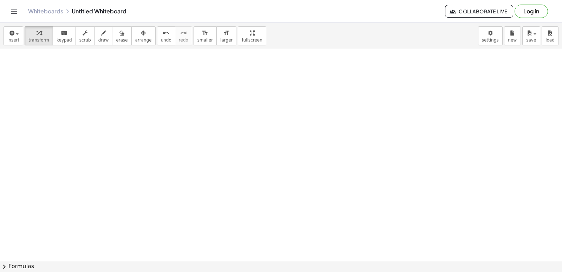
drag, startPoint x: 294, startPoint y: 187, endPoint x: 301, endPoint y: 184, distance: 6.8
drag, startPoint x: 313, startPoint y: 181, endPoint x: 332, endPoint y: 103, distance: 80.6
drag, startPoint x: 377, startPoint y: 165, endPoint x: 372, endPoint y: 167, distance: 5.9
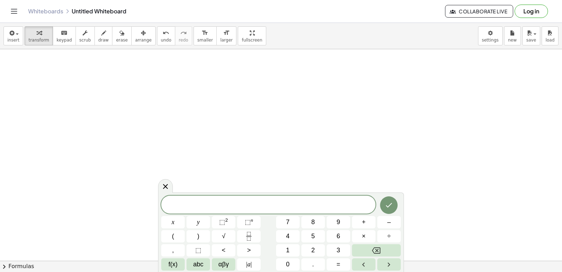
drag, startPoint x: 295, startPoint y: 145, endPoint x: 183, endPoint y: 148, distance: 111.8
click at [198, 256] on div "x y ⬚ 2 ⬚ n 7 8 9 + – ( ) √ 4 5 6 × ÷ , ⬚ < > 1 2 3 f(x) abc αβγ | a | 0 . =" at bounding box center [281, 232] width 240 height 75
click at [208, 264] on button "abc" at bounding box center [199, 264] width 24 height 12
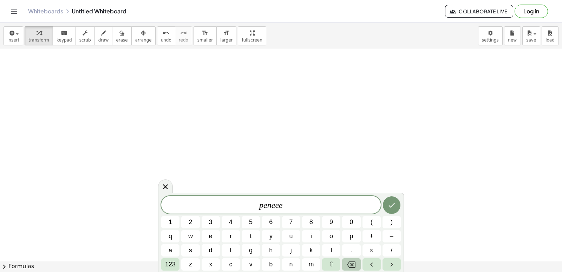
click at [348, 262] on icon "Backspace" at bounding box center [351, 264] width 8 height 8
click at [347, 261] on button "Backspace" at bounding box center [351, 264] width 18 height 12
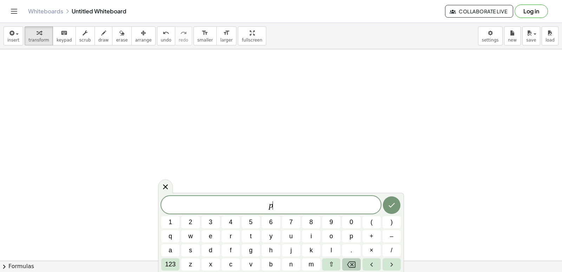
click at [347, 260] on button "Backspace" at bounding box center [351, 264] width 18 height 12
click at [171, 271] on div "​ 1 2 3 4 5 6 7 8 9 0 ( ) q w e r t y u i o p + – a s d f g h j k l . × / 123 z…" at bounding box center [281, 232] width 246 height 79
click at [175, 260] on span "123" at bounding box center [170, 263] width 11 height 9
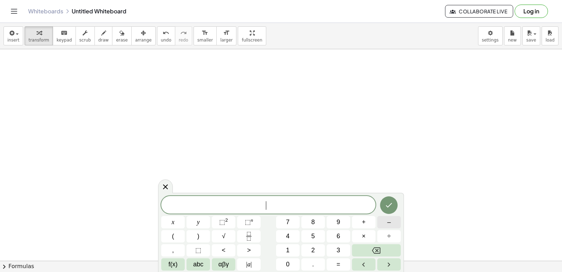
click at [379, 224] on button "–" at bounding box center [389, 222] width 24 height 12
click at [327, 247] on button "3" at bounding box center [339, 250] width 24 height 12
click at [178, 221] on button "x" at bounding box center [173, 222] width 24 height 12
click at [359, 223] on button "+" at bounding box center [364, 222] width 24 height 12
click at [321, 234] on button "5" at bounding box center [313, 236] width 24 height 12
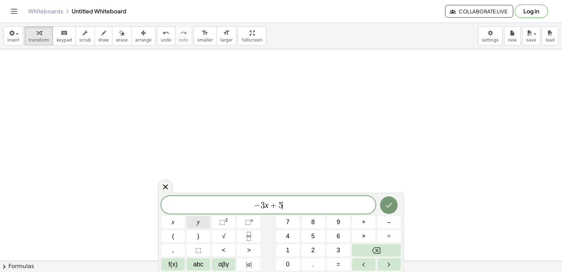
click at [207, 223] on button "y" at bounding box center [199, 222] width 24 height 12
click at [335, 266] on button "=" at bounding box center [339, 264] width 24 height 12
click at [365, 223] on div "− 3 x + 5 y = ​ x y ⬚ 2 ⬚ n 7 8 9 + – ( ) √ 4 5 6 × ÷ , ⬚ < > 1 2 3 f(x) abc αβ…" at bounding box center [281, 233] width 240 height 74
click at [394, 204] on button "Done" at bounding box center [389, 205] width 18 height 18
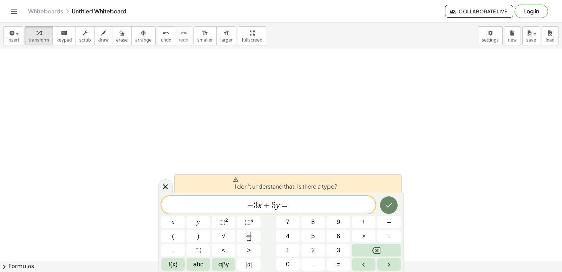
click at [390, 207] on icon "Done" at bounding box center [389, 205] width 8 height 8
click at [389, 206] on icon "Done" at bounding box center [389, 205] width 6 height 5
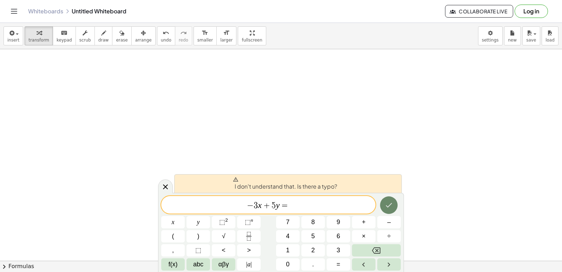
click at [331, 208] on div "− 3 x + 5 y = x y ⬚ 2 ⬚ n 7 8 9 + – ( ) √ 4 5 6 × ÷ , ⬚ < > 1 2 3 f(x) abc αβγ …" at bounding box center [281, 233] width 240 height 74
drag, startPoint x: 327, startPoint y: 208, endPoint x: 212, endPoint y: 112, distance: 149.7
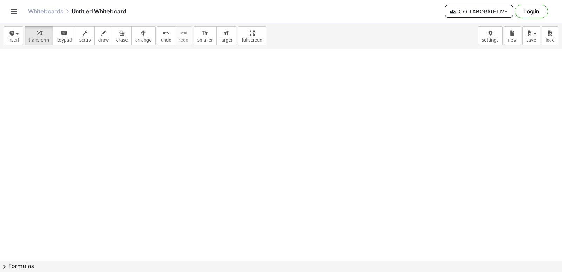
drag, startPoint x: 212, startPoint y: 112, endPoint x: 148, endPoint y: 174, distance: 88.5
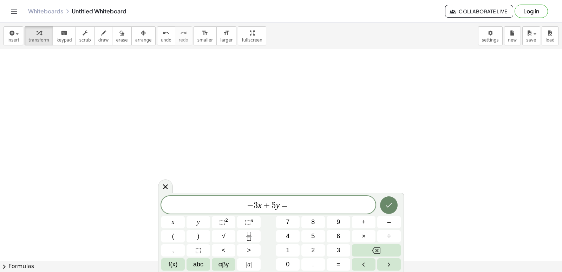
click at [389, 194] on div "− 3 x + 5 y = ​ x y ⬚ 2 ⬚ n 7 8 9 + – ( ) √ 4 5 6 × ÷ , ⬚ < > 1 2 3 f(x) abc αβ…" at bounding box center [281, 232] width 246 height 79
drag, startPoint x: 386, startPoint y: 192, endPoint x: 384, endPoint y: 197, distance: 5.4
click at [384, 197] on body "Graspable Math Activities Get Started Activity Bank Assigned Work Classes White…" at bounding box center [281, 136] width 562 height 272
click at [387, 208] on icon "Done" at bounding box center [389, 205] width 8 height 8
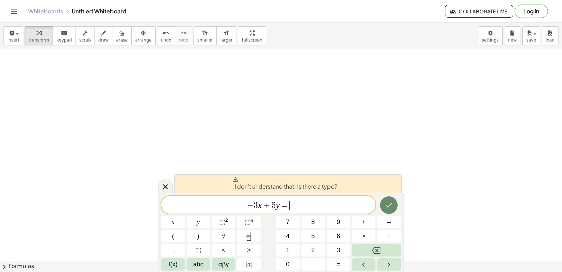
click at [388, 206] on icon "Done" at bounding box center [389, 205] width 8 height 8
click at [388, 203] on icon "Done" at bounding box center [389, 205] width 8 height 8
click at [388, 201] on icon "Done" at bounding box center [389, 205] width 8 height 8
click at [388, 198] on button "Done" at bounding box center [389, 205] width 18 height 18
drag, startPoint x: 381, startPoint y: 193, endPoint x: 274, endPoint y: 187, distance: 107.3
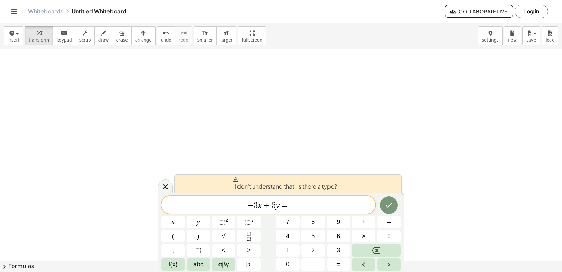
click at [355, 192] on div "I don't understand that. Is there a typo?" at bounding box center [288, 183] width 228 height 19
click at [397, 208] on div at bounding box center [389, 205] width 24 height 18
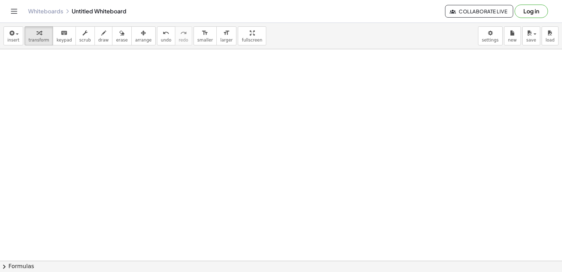
click at [487, 131] on div "insert select one: Math Expression Function Text Youtube Video Graphing Geometr…" at bounding box center [281, 147] width 562 height 249
click at [137, 45] on button "arrange" at bounding box center [143, 35] width 24 height 19
click at [112, 44] on button "erase" at bounding box center [121, 35] width 19 height 19
click at [95, 43] on button "draw" at bounding box center [104, 35] width 18 height 19
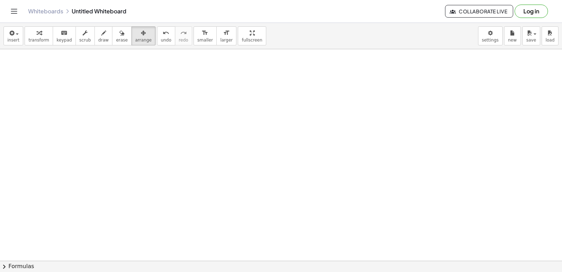
click at [76, 40] on button "scrub" at bounding box center [85, 35] width 19 height 19
click at [53, 33] on button "keyboard keypad" at bounding box center [64, 35] width 23 height 19
click at [24, 25] on div "insert select one: Math Expression Function Text Youtube Video Graphing Geometr…" at bounding box center [281, 36] width 562 height 26
click at [14, 31] on button "insert" at bounding box center [14, 35] width 20 height 19
click at [30, 33] on div "button" at bounding box center [38, 32] width 21 height 8
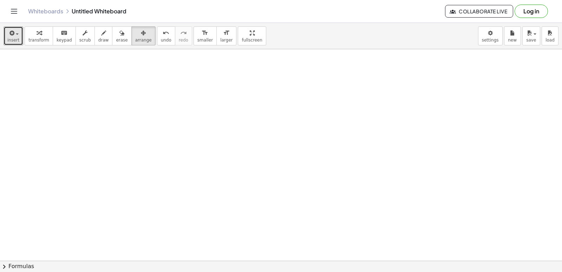
click at [30, 33] on div "button" at bounding box center [38, 32] width 21 height 8
click at [41, 35] on div "button" at bounding box center [38, 32] width 21 height 8
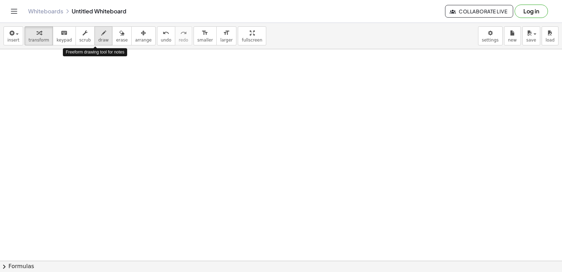
click at [99, 33] on div "button" at bounding box center [103, 32] width 11 height 8
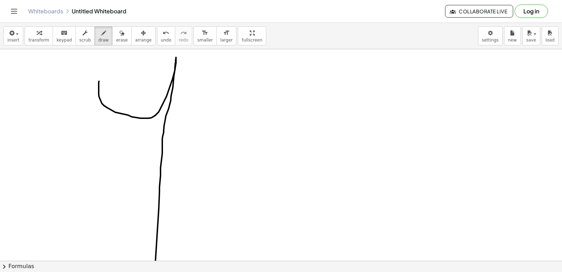
drag, startPoint x: 99, startPoint y: 81, endPoint x: 230, endPoint y: 256, distance: 218.1
click at [559, 260] on button "chevron_right Formulas" at bounding box center [281, 265] width 562 height 11
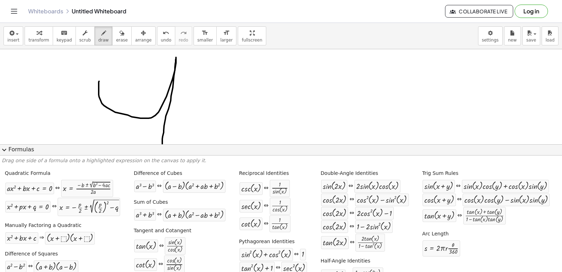
drag, startPoint x: 515, startPoint y: 125, endPoint x: 532, endPoint y: 125, distance: 16.5
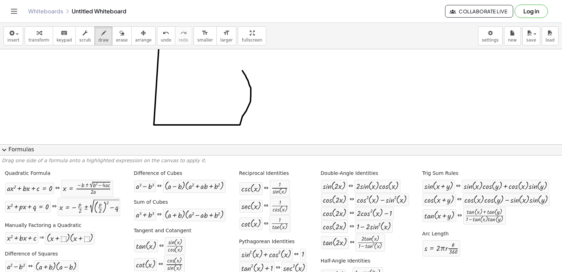
click at [559, 154] on button "expand_more Formulas" at bounding box center [281, 149] width 562 height 11
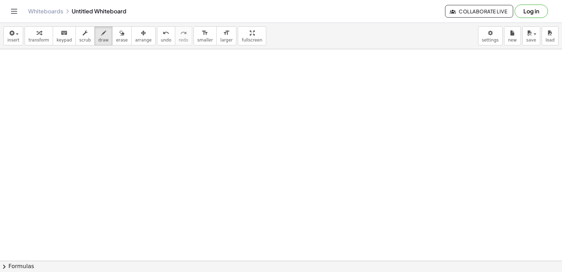
scroll to position [4452, 0]
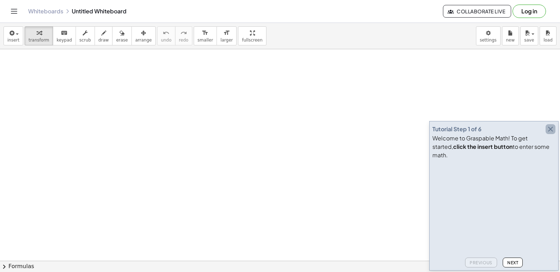
click at [554, 133] on icon "button" at bounding box center [550, 129] width 8 height 8
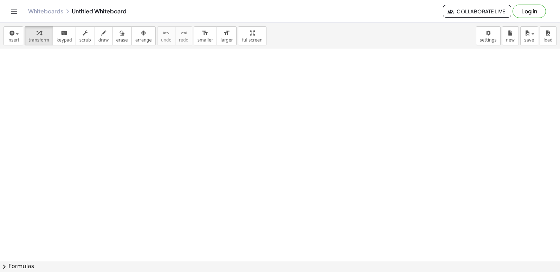
drag, startPoint x: 285, startPoint y: 179, endPoint x: 220, endPoint y: 223, distance: 78.9
drag, startPoint x: 84, startPoint y: 213, endPoint x: 89, endPoint y: 221, distance: 9.8
drag, startPoint x: 89, startPoint y: 221, endPoint x: 80, endPoint y: 216, distance: 10.5
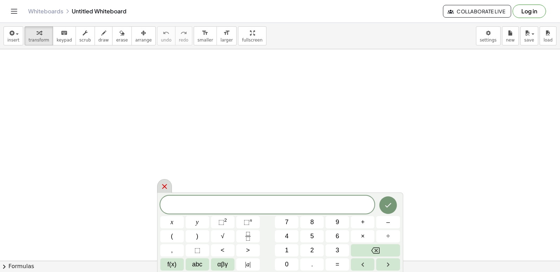
click at [163, 186] on icon at bounding box center [164, 186] width 8 height 8
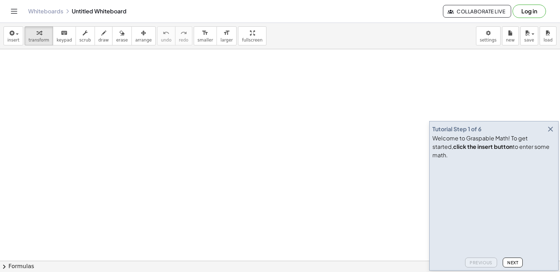
click at [553, 133] on icon "button" at bounding box center [550, 129] width 8 height 8
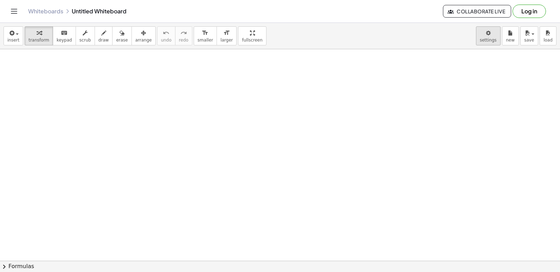
click at [491, 36] on body "Graspable Math Activities Get Started Activity Bank Assigned Work Classes White…" at bounding box center [280, 136] width 560 height 272
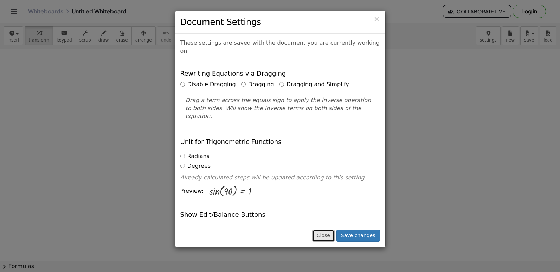
click at [332, 234] on button "Close" at bounding box center [323, 235] width 22 height 12
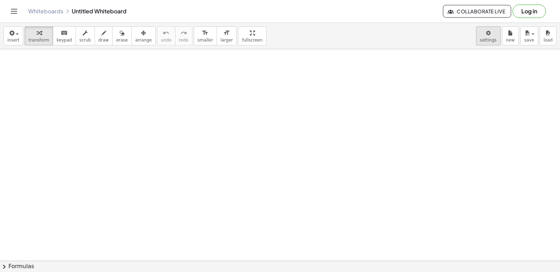
click at [489, 42] on body "Graspable Math Activities Get Started Activity Bank Assigned Work Classes White…" at bounding box center [280, 136] width 560 height 272
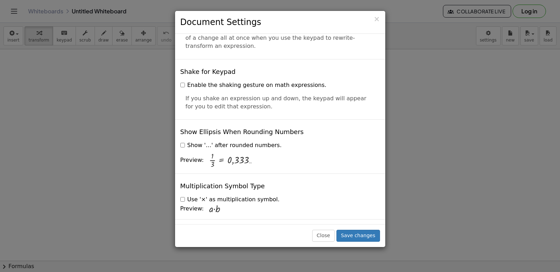
scroll to position [1687, 0]
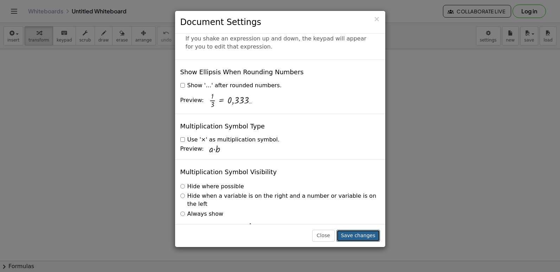
click at [364, 231] on button "Save changes" at bounding box center [358, 235] width 44 height 12
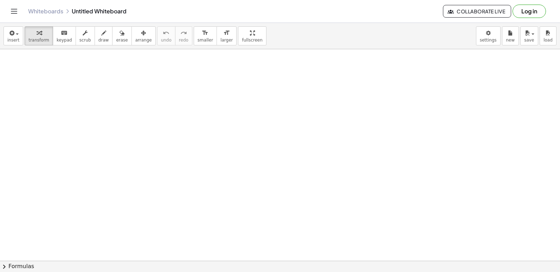
drag, startPoint x: 204, startPoint y: 217, endPoint x: 200, endPoint y: 217, distance: 4.2
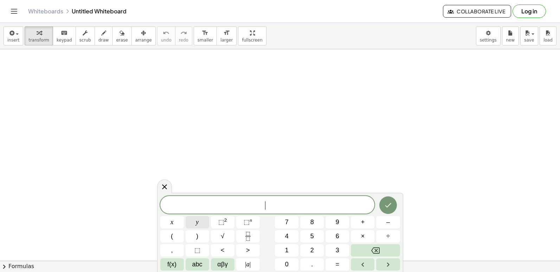
click at [200, 217] on button "y" at bounding box center [198, 222] width 24 height 12
click at [373, 251] on icon "Backspace" at bounding box center [375, 250] width 8 height 8
drag, startPoint x: 77, startPoint y: 185, endPoint x: 208, endPoint y: 200, distance: 132.0
click at [285, 220] on span "7" at bounding box center [287, 221] width 4 height 9
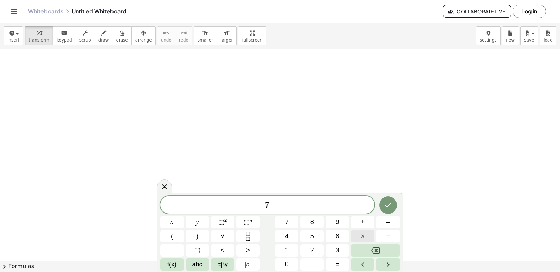
click at [363, 236] on span "×" at bounding box center [363, 235] width 4 height 9
click at [363, 221] on span "+" at bounding box center [363, 221] width 4 height 9
click at [314, 238] on button "5" at bounding box center [312, 236] width 24 height 12
click at [344, 266] on button "=" at bounding box center [337, 264] width 24 height 12
click at [286, 250] on span "1" at bounding box center [287, 249] width 4 height 9
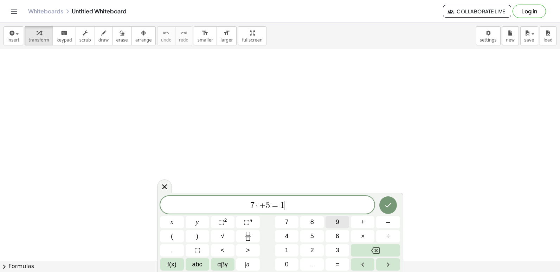
click at [345, 223] on button "9" at bounding box center [337, 222] width 24 height 12
click at [390, 206] on icon "Done" at bounding box center [388, 205] width 8 height 8
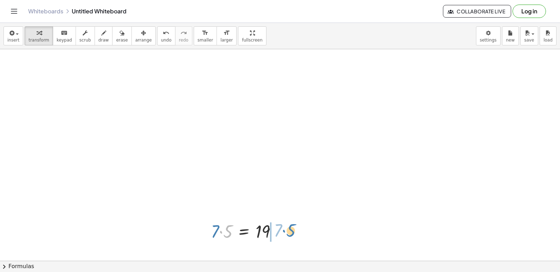
drag, startPoint x: 230, startPoint y: 230, endPoint x: 294, endPoint y: 230, distance: 63.9
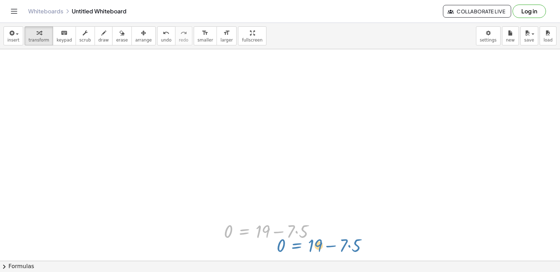
drag, startPoint x: 275, startPoint y: 248, endPoint x: 297, endPoint y: 242, distance: 22.3
drag, startPoint x: 286, startPoint y: 232, endPoint x: 310, endPoint y: 92, distance: 141.8
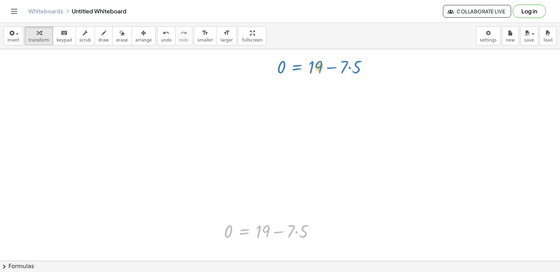
drag, startPoint x: 310, startPoint y: 92, endPoint x: 300, endPoint y: 64, distance: 29.6
drag, startPoint x: 289, startPoint y: 232, endPoint x: 314, endPoint y: 225, distance: 26.0
click at [314, 225] on div at bounding box center [272, 231] width 104 height 24
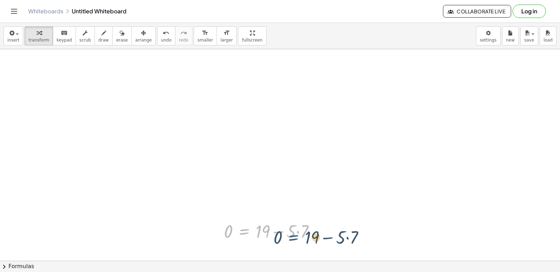
drag, startPoint x: 242, startPoint y: 228, endPoint x: 313, endPoint y: 234, distance: 71.3
click at [313, 234] on div at bounding box center [272, 231] width 104 height 24
drag, startPoint x: 231, startPoint y: 238, endPoint x: 344, endPoint y: 241, distance: 112.8
drag, startPoint x: 259, startPoint y: 240, endPoint x: 318, endPoint y: 234, distance: 59.0
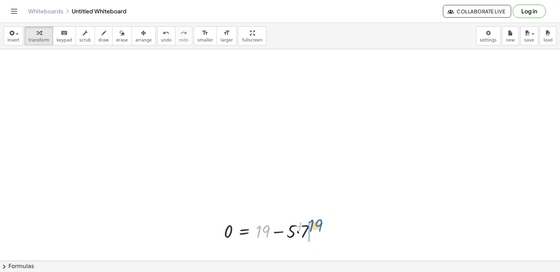
click at [318, 234] on div at bounding box center [272, 231] width 104 height 24
drag, startPoint x: 203, startPoint y: 235, endPoint x: 320, endPoint y: 237, distance: 117.4
click at [321, 233] on div at bounding box center [278, 231] width 117 height 24
drag, startPoint x: 323, startPoint y: 229, endPoint x: 152, endPoint y: 209, distance: 171.9
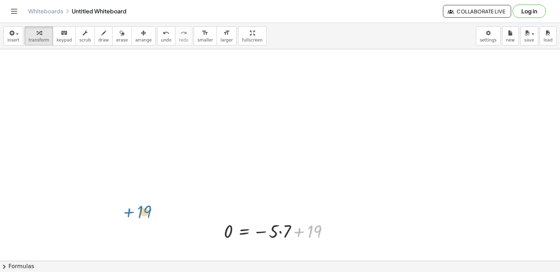
drag, startPoint x: 285, startPoint y: 168, endPoint x: 280, endPoint y: 168, distance: 4.9
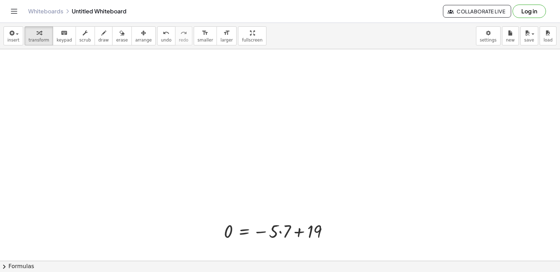
drag, startPoint x: 280, startPoint y: 168, endPoint x: 283, endPoint y: 158, distance: 10.8
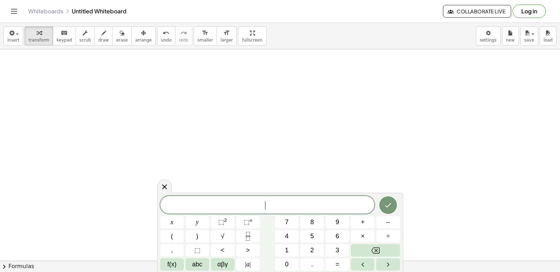
drag, startPoint x: 0, startPoint y: 195, endPoint x: 2, endPoint y: 184, distance: 11.4
click at [298, 253] on div "​ x y ⬚ 2 ⬚ n 7 8 9 + – ( ) √ 4 5 6 × ÷ , ⬚ < > 1 2 3 f(x) abc αβγ | a | 0 . =" at bounding box center [280, 233] width 240 height 74
click at [281, 217] on button "7" at bounding box center [287, 222] width 24 height 12
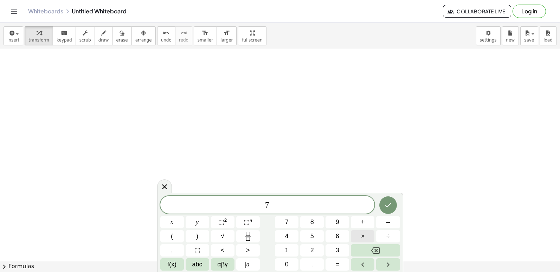
click at [365, 234] on button "×" at bounding box center [363, 236] width 24 height 12
click at [378, 249] on icon "Backspace" at bounding box center [375, 250] width 8 height 8
click at [177, 219] on button "x" at bounding box center [172, 222] width 24 height 12
click at [311, 238] on span "5" at bounding box center [312, 235] width 4 height 9
click at [342, 267] on button "=" at bounding box center [337, 264] width 24 height 12
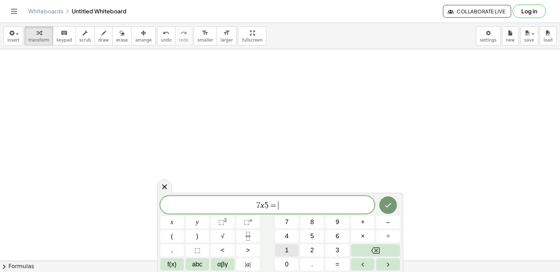
click at [288, 245] on span "1" at bounding box center [287, 249] width 4 height 9
click at [337, 221] on span "9" at bounding box center [338, 221] width 4 height 9
click at [394, 209] on button "Done" at bounding box center [388, 205] width 18 height 18
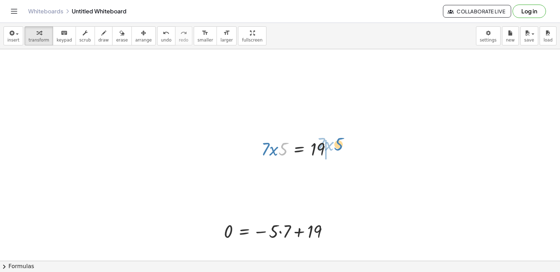
drag, startPoint x: 281, startPoint y: 154, endPoint x: 337, endPoint y: 149, distance: 55.7
click at [337, 149] on div at bounding box center [299, 148] width 83 height 24
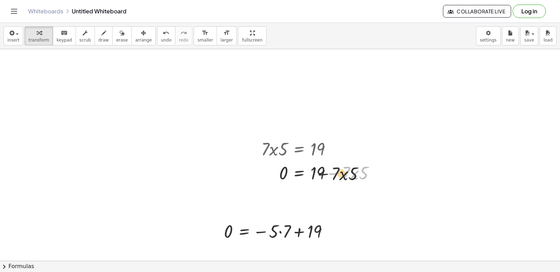
drag, startPoint x: 341, startPoint y: 174, endPoint x: 438, endPoint y: 94, distance: 125.5
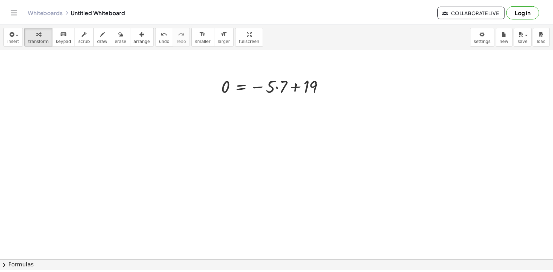
scroll to position [150, 0]
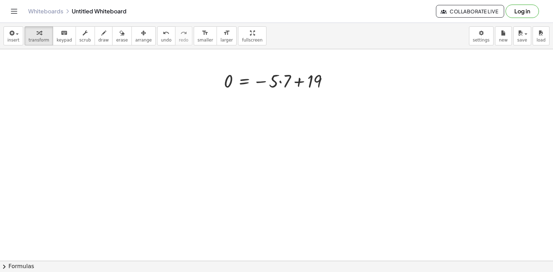
drag, startPoint x: 499, startPoint y: 241, endPoint x: 508, endPoint y: 242, distance: 8.8
click at [501, 241] on div at bounding box center [276, 133] width 553 height 468
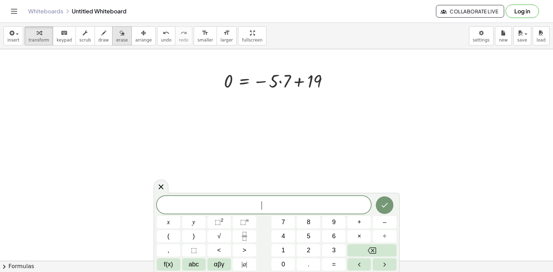
click at [116, 38] on span "erase" at bounding box center [122, 40] width 12 height 5
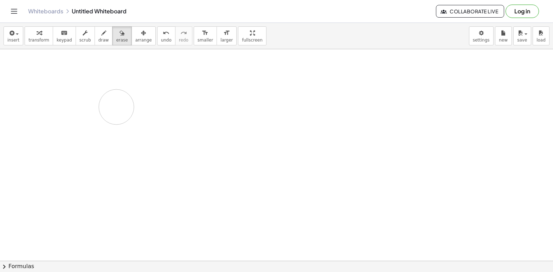
drag, startPoint x: 196, startPoint y: 76, endPoint x: 115, endPoint y: 108, distance: 87.4
drag, startPoint x: 314, startPoint y: 119, endPoint x: 308, endPoint y: 118, distance: 6.1
click at [310, 119] on div at bounding box center [276, 133] width 553 height 468
drag, startPoint x: 299, startPoint y: 104, endPoint x: 319, endPoint y: 82, distance: 30.1
click at [319, 82] on div at bounding box center [276, 133] width 553 height 468
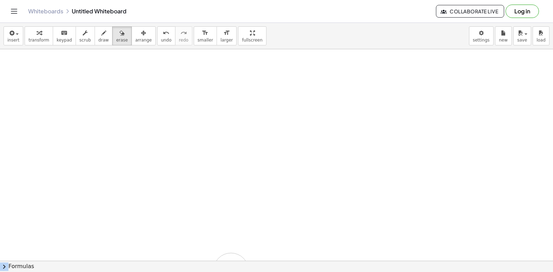
drag, startPoint x: 267, startPoint y: 91, endPoint x: 240, endPoint y: 228, distance: 139.0
click at [232, 264] on div "insert select one: Math Expression Function Text Youtube Video Graphing Geometr…" at bounding box center [276, 147] width 553 height 249
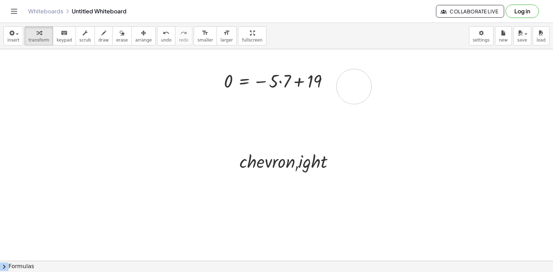
drag, startPoint x: 354, startPoint y: 86, endPoint x: 208, endPoint y: -33, distance: 188.4
click at [208, 0] on html "Graspable Math Activities Get Started Activity Bank Assigned Work Classes White…" at bounding box center [276, 136] width 553 height 272
click at [135, 30] on div "button" at bounding box center [143, 32] width 17 height 8
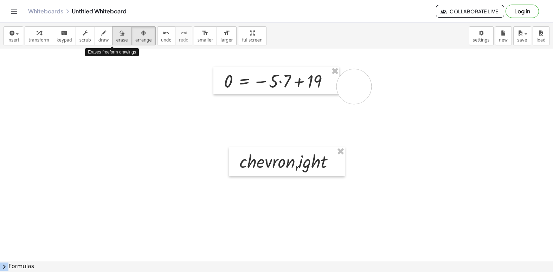
click at [119, 34] on icon "button" at bounding box center [121, 33] width 5 height 8
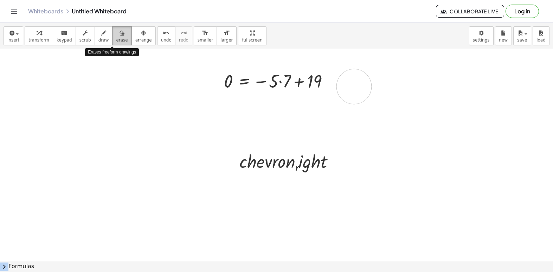
click at [119, 34] on icon "button" at bounding box center [121, 33] width 5 height 8
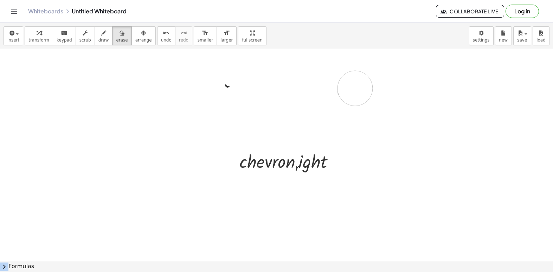
drag, startPoint x: 221, startPoint y: 61, endPoint x: 355, endPoint y: 88, distance: 136.6
click at [355, 88] on div at bounding box center [276, 133] width 553 height 468
drag, startPoint x: 190, startPoint y: 78, endPoint x: 382, endPoint y: 66, distance: 191.5
click at [382, 66] on div at bounding box center [276, 133] width 553 height 468
drag, startPoint x: 234, startPoint y: 100, endPoint x: 280, endPoint y: 89, distance: 47.5
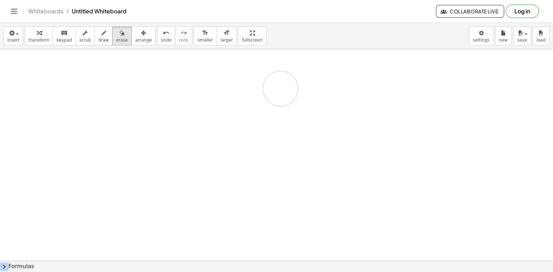
click at [280, 89] on div at bounding box center [276, 133] width 553 height 468
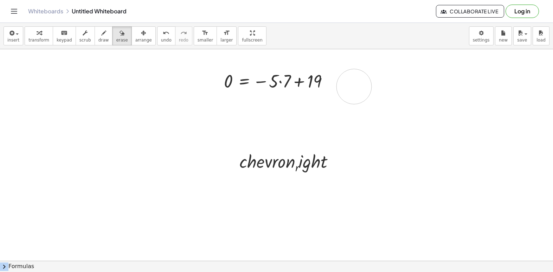
drag, startPoint x: 333, startPoint y: 85, endPoint x: 328, endPoint y: 91, distance: 8.2
drag, startPoint x: 328, startPoint y: 92, endPoint x: 391, endPoint y: 82, distance: 64.0
drag, startPoint x: 391, startPoint y: 82, endPoint x: 402, endPoint y: 83, distance: 10.9
drag, startPoint x: 402, startPoint y: 83, endPoint x: 28, endPoint y: 101, distance: 374.6
drag, startPoint x: 28, startPoint y: 101, endPoint x: 110, endPoint y: 38, distance: 103.7
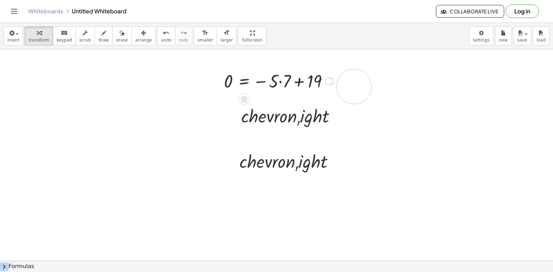
drag, startPoint x: 228, startPoint y: 77, endPoint x: 271, endPoint y: 109, distance: 54.0
